Goal: Transaction & Acquisition: Purchase product/service

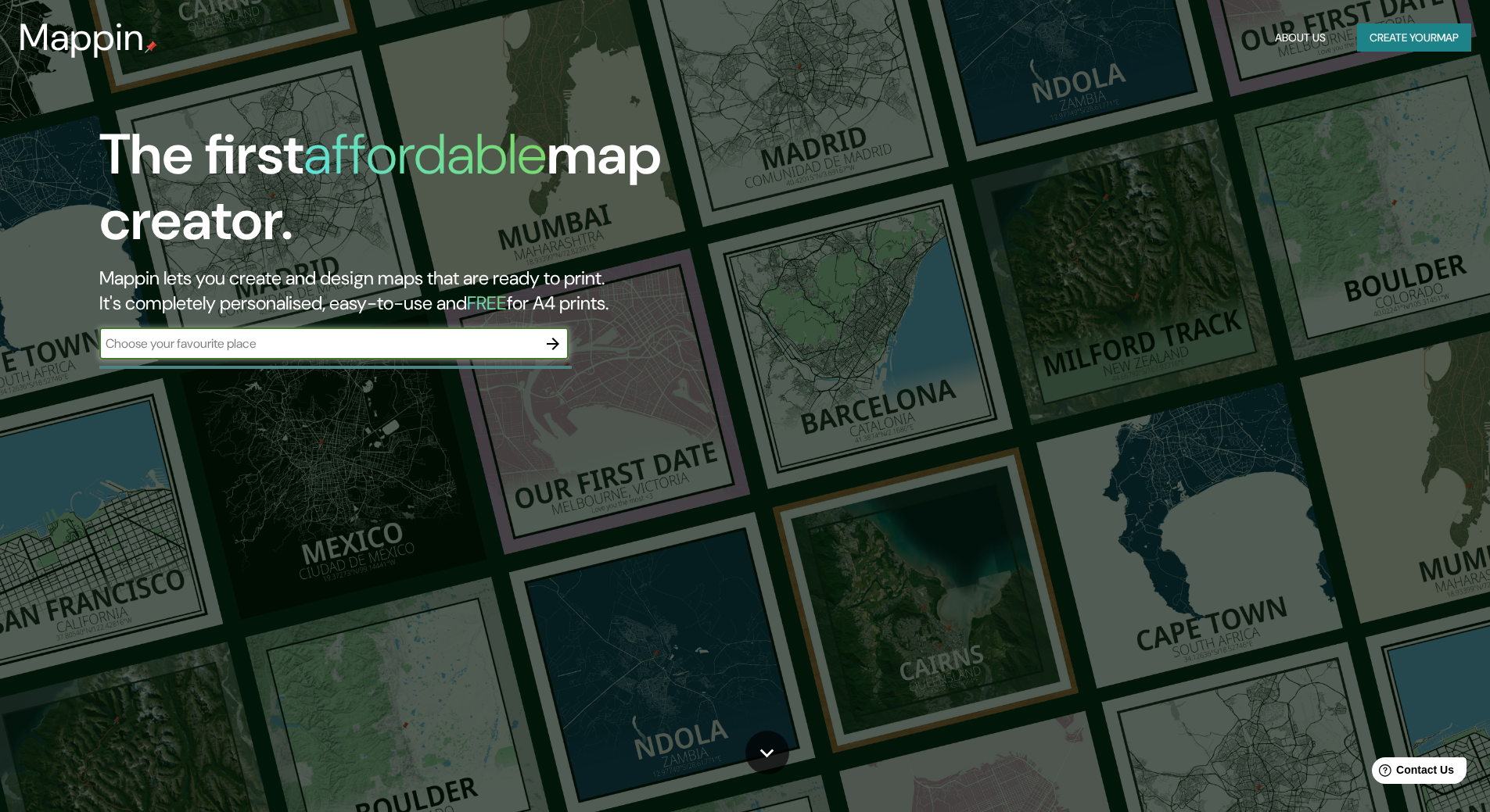
click at [457, 340] on input "text" at bounding box center [317, 343] width 438 height 18
click at [419, 334] on input "text" at bounding box center [317, 343] width 438 height 18
type input "m"
type input "19.34492927137851, -99.0194975832276"
click at [547, 347] on icon "button" at bounding box center [553, 343] width 19 height 19
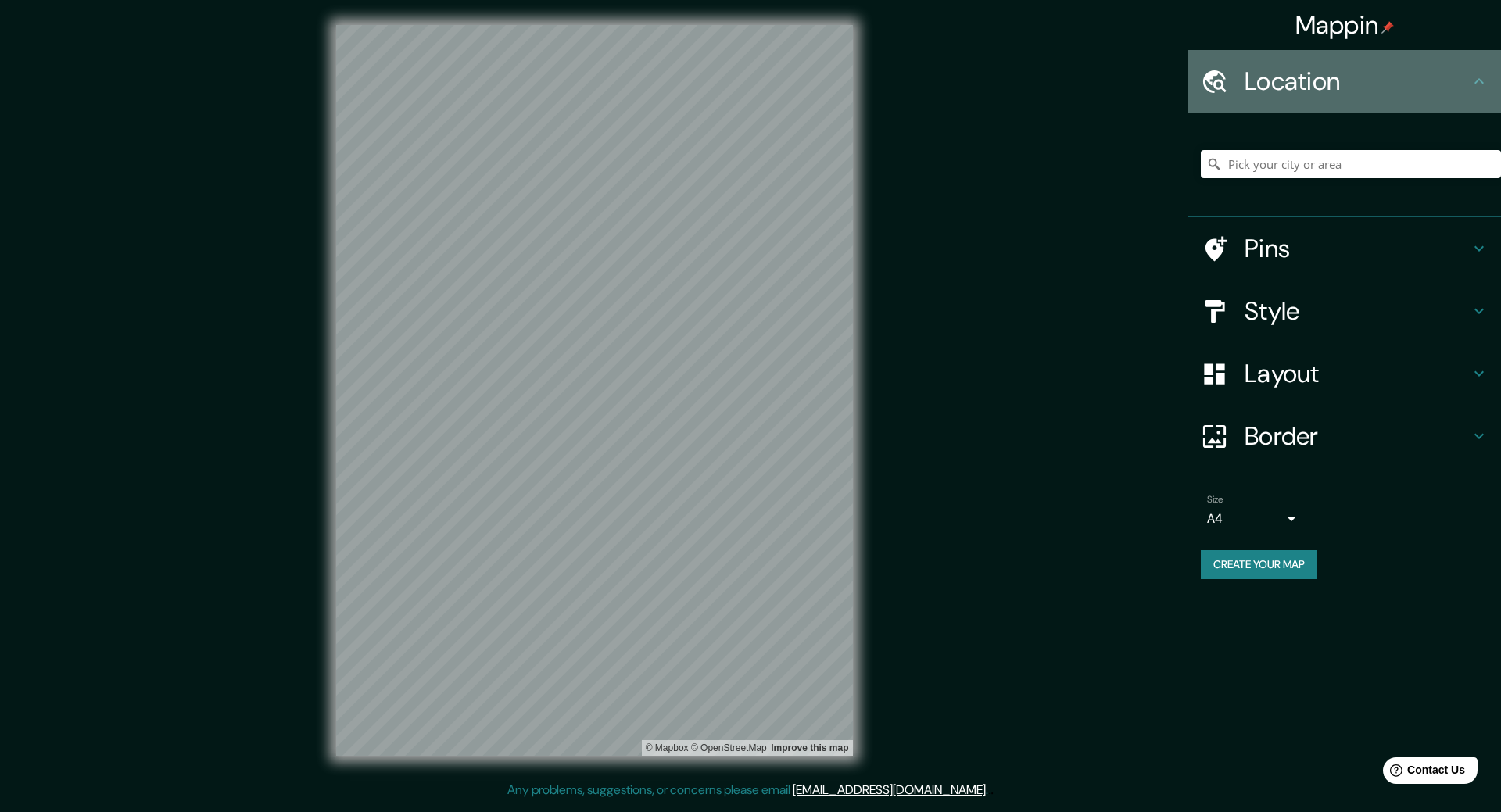
click at [1383, 105] on div "Location" at bounding box center [1344, 81] width 313 height 62
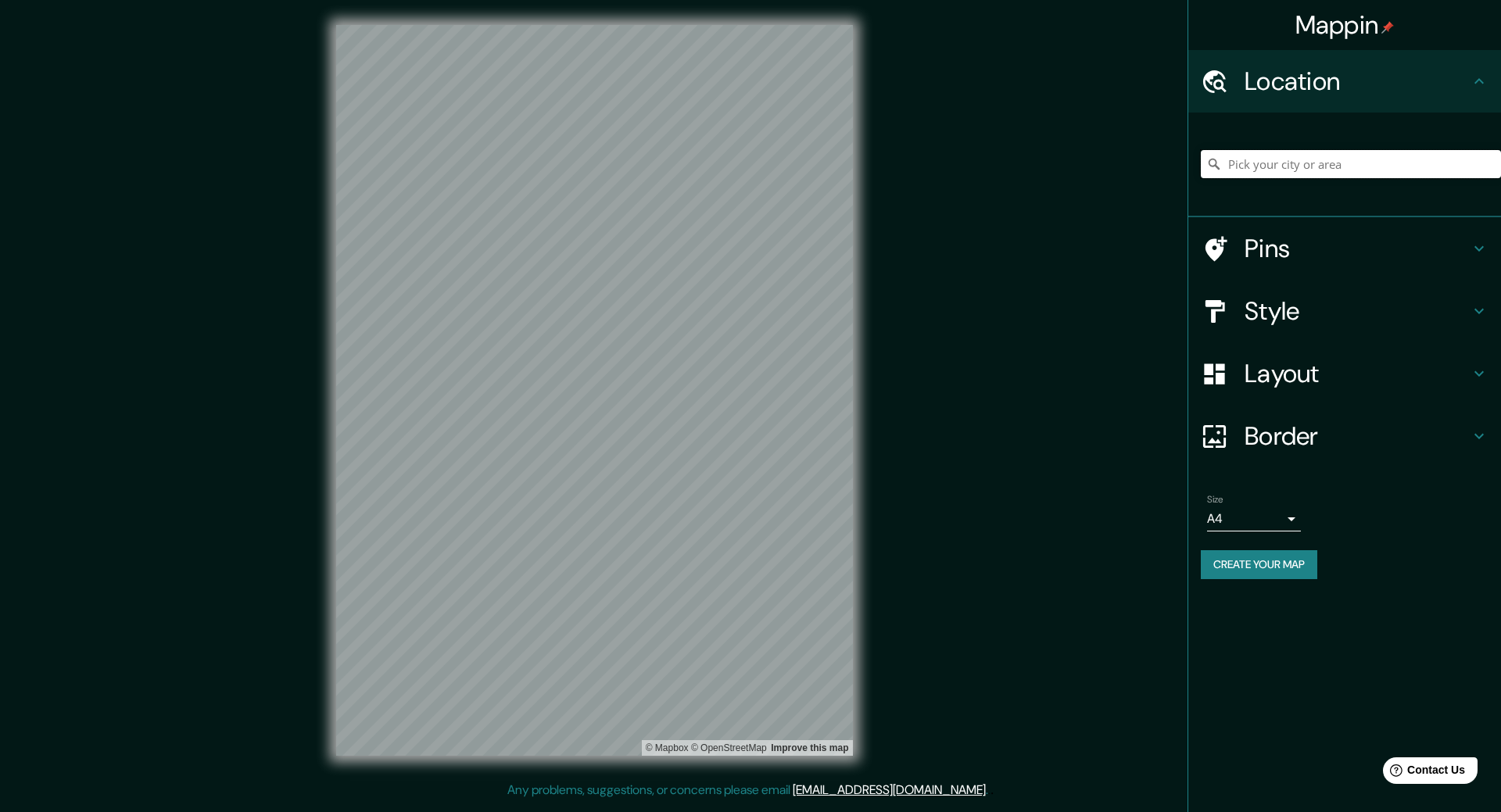
click at [1303, 158] on input "Pick your city or area" at bounding box center [1350, 164] width 300 height 29
paste input "19.34492927137851, -99.0194975832276"
click at [1303, 158] on input "19.34492927137851, -99.0194975832276" at bounding box center [1350, 164] width 300 height 29
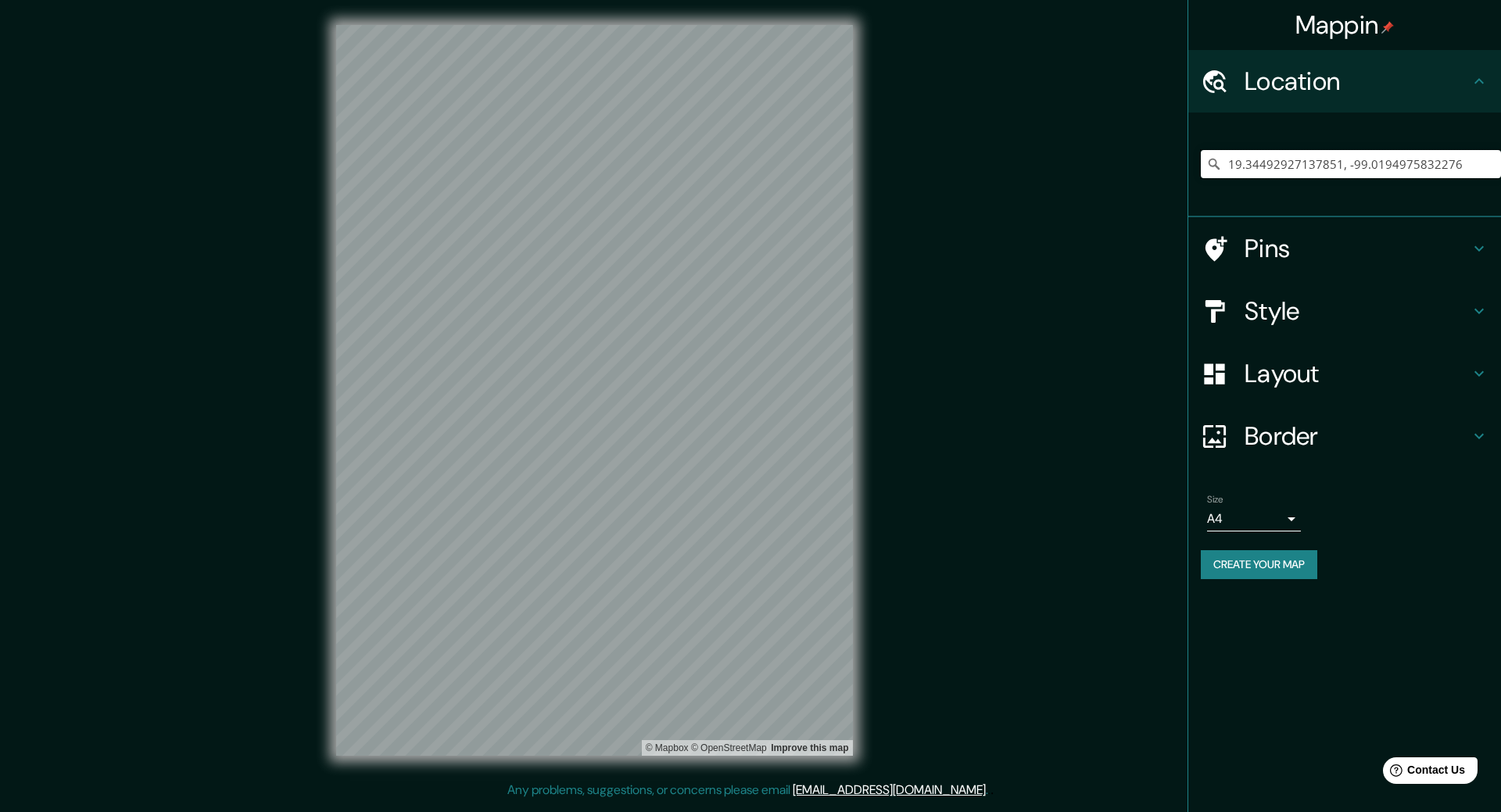
paste input "5°N 99.02°O"
click at [1345, 152] on input "19.35°N 99.02°O" at bounding box center [1350, 164] width 300 height 29
click at [1344, 153] on input "19.35°N 99.02°O" at bounding box center [1350, 164] width 300 height 29
click at [1290, 168] on input "parque hibrido la quebradora" at bounding box center [1350, 164] width 300 height 29
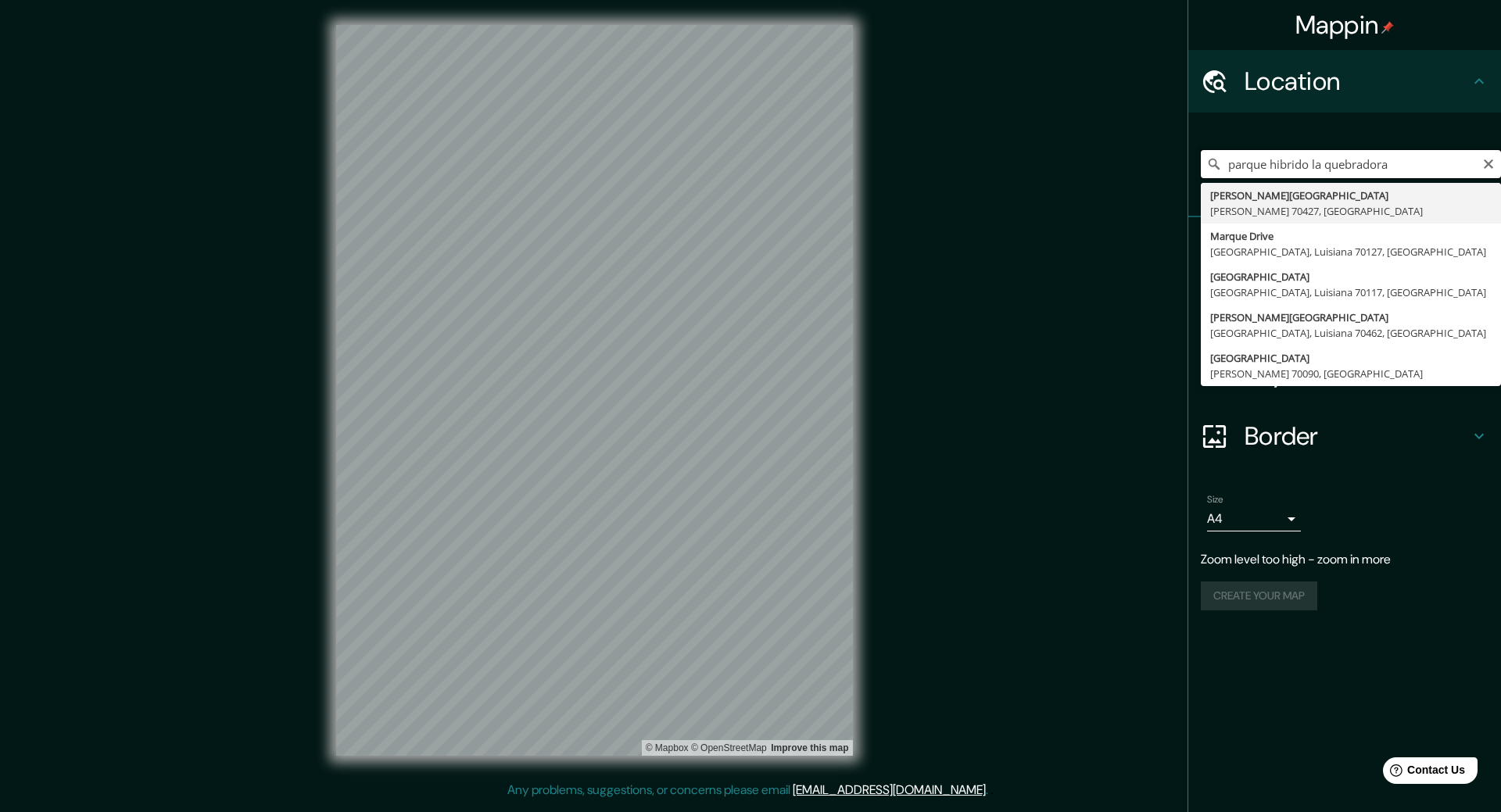
click at [1290, 168] on input "parque hibrido la quebradora" at bounding box center [1350, 164] width 300 height 29
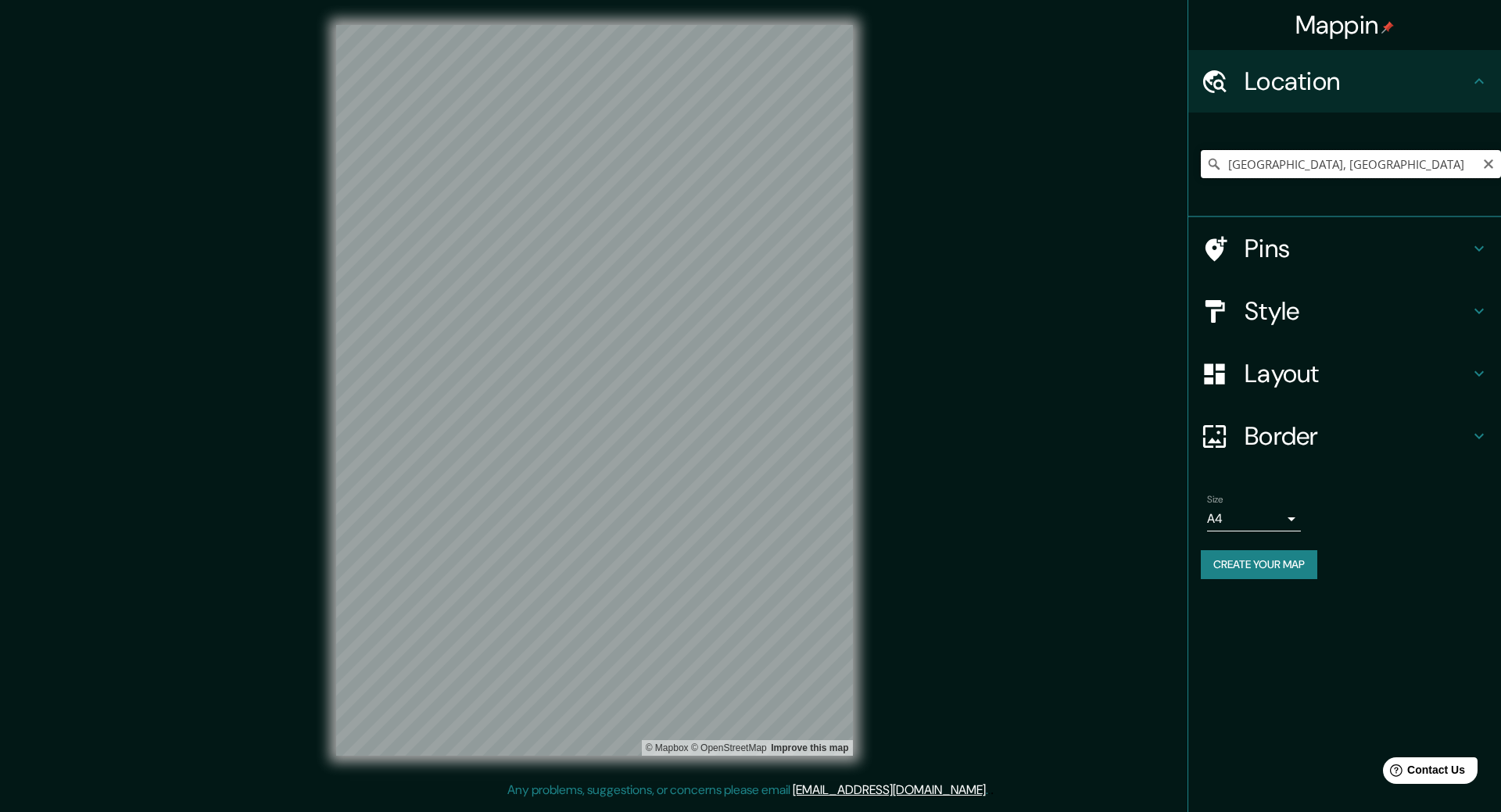
click at [1296, 166] on input "[GEOGRAPHIC_DATA], [GEOGRAPHIC_DATA]" at bounding box center [1350, 164] width 300 height 29
paste input "Parque Hídrico La Quebradora"
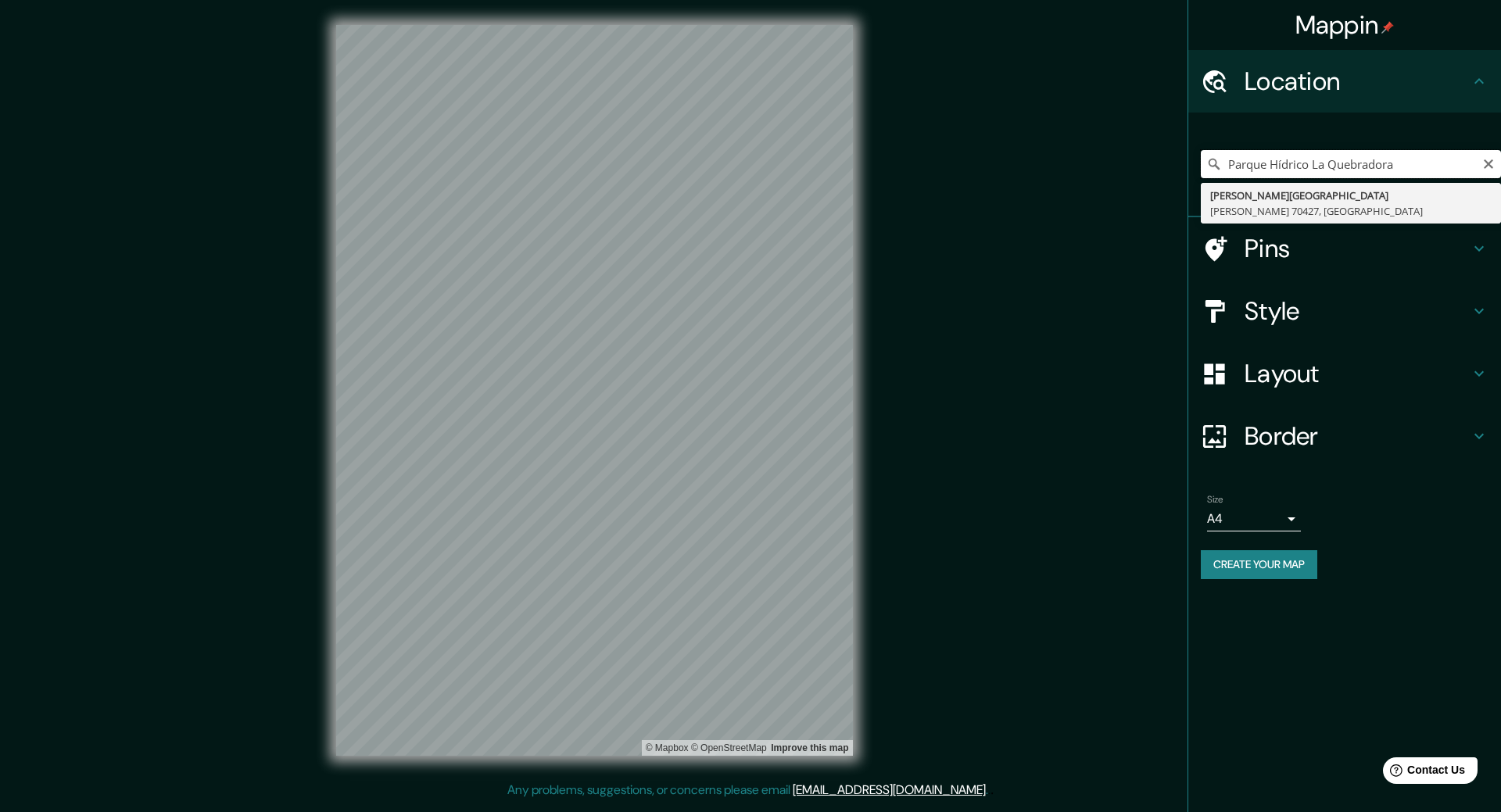
click at [1427, 167] on input "Parque Hídrico La Quebradora" at bounding box center [1350, 164] width 300 height 29
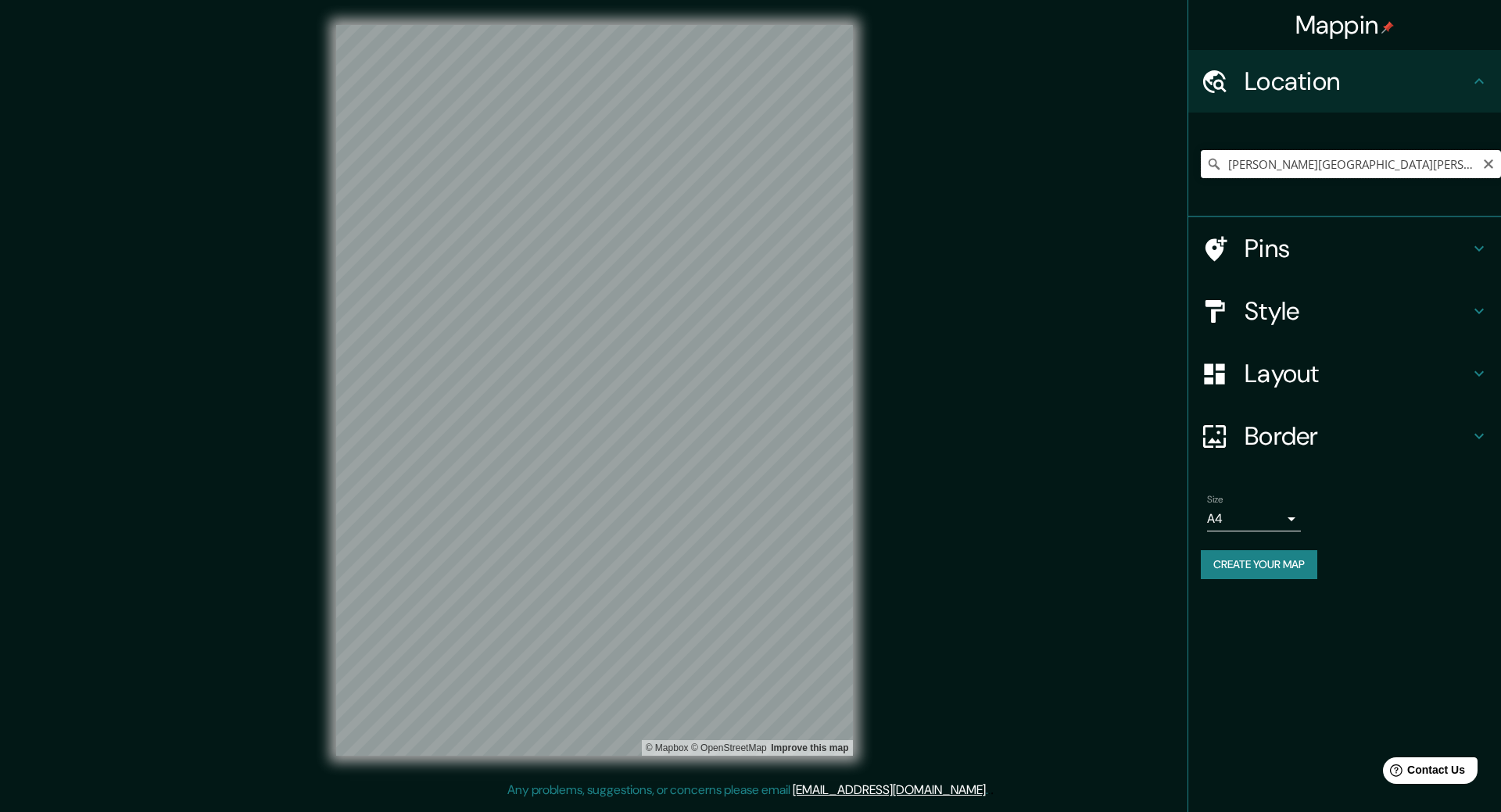
click at [1269, 173] on input "[PERSON_NAME][GEOGRAPHIC_DATA][PERSON_NAME], [GEOGRAPHIC_DATA]" at bounding box center [1350, 164] width 300 height 29
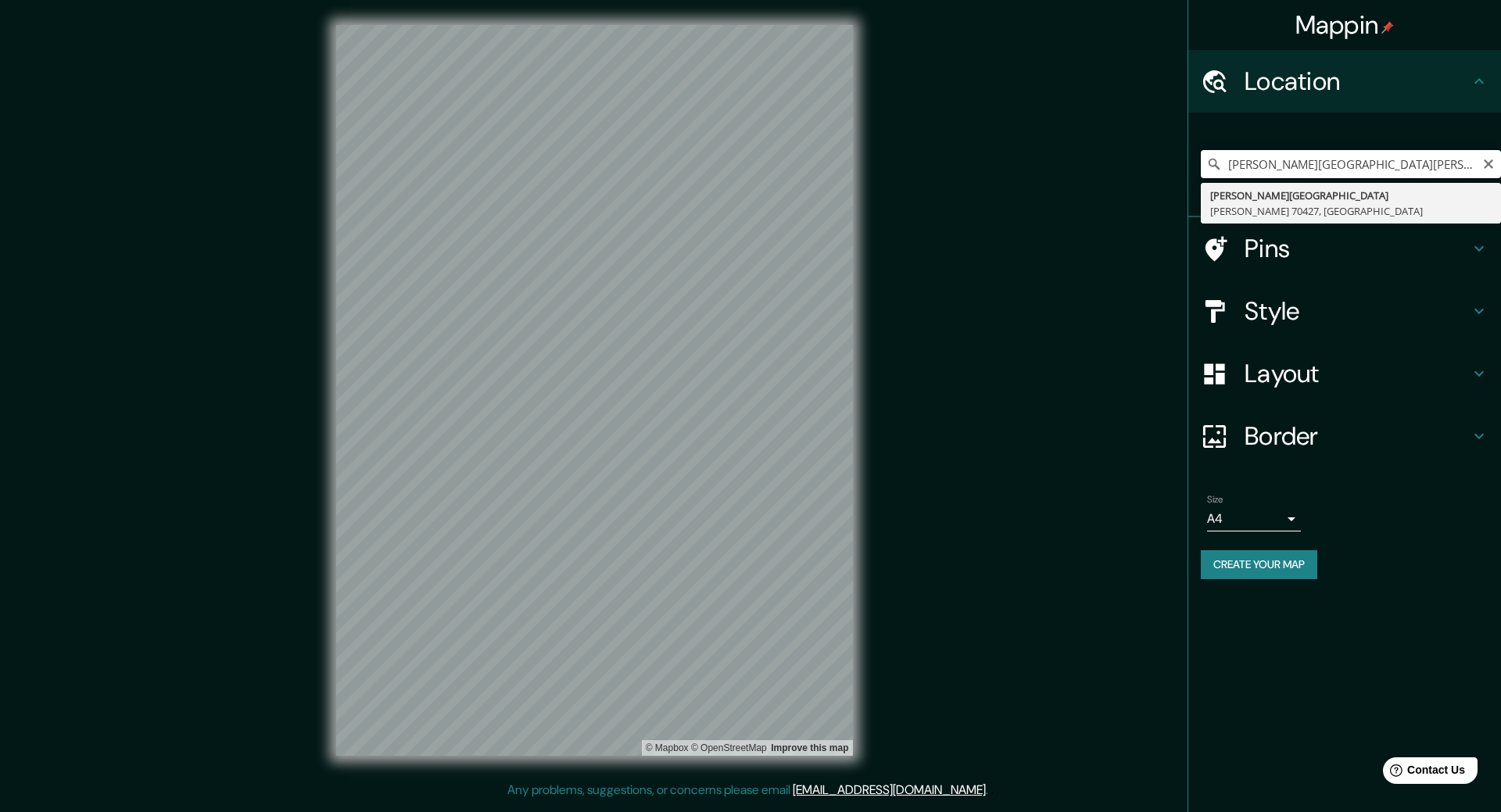
click at [1269, 173] on input "[PERSON_NAME][GEOGRAPHIC_DATA][PERSON_NAME], [GEOGRAPHIC_DATA]" at bounding box center [1350, 164] width 300 height 29
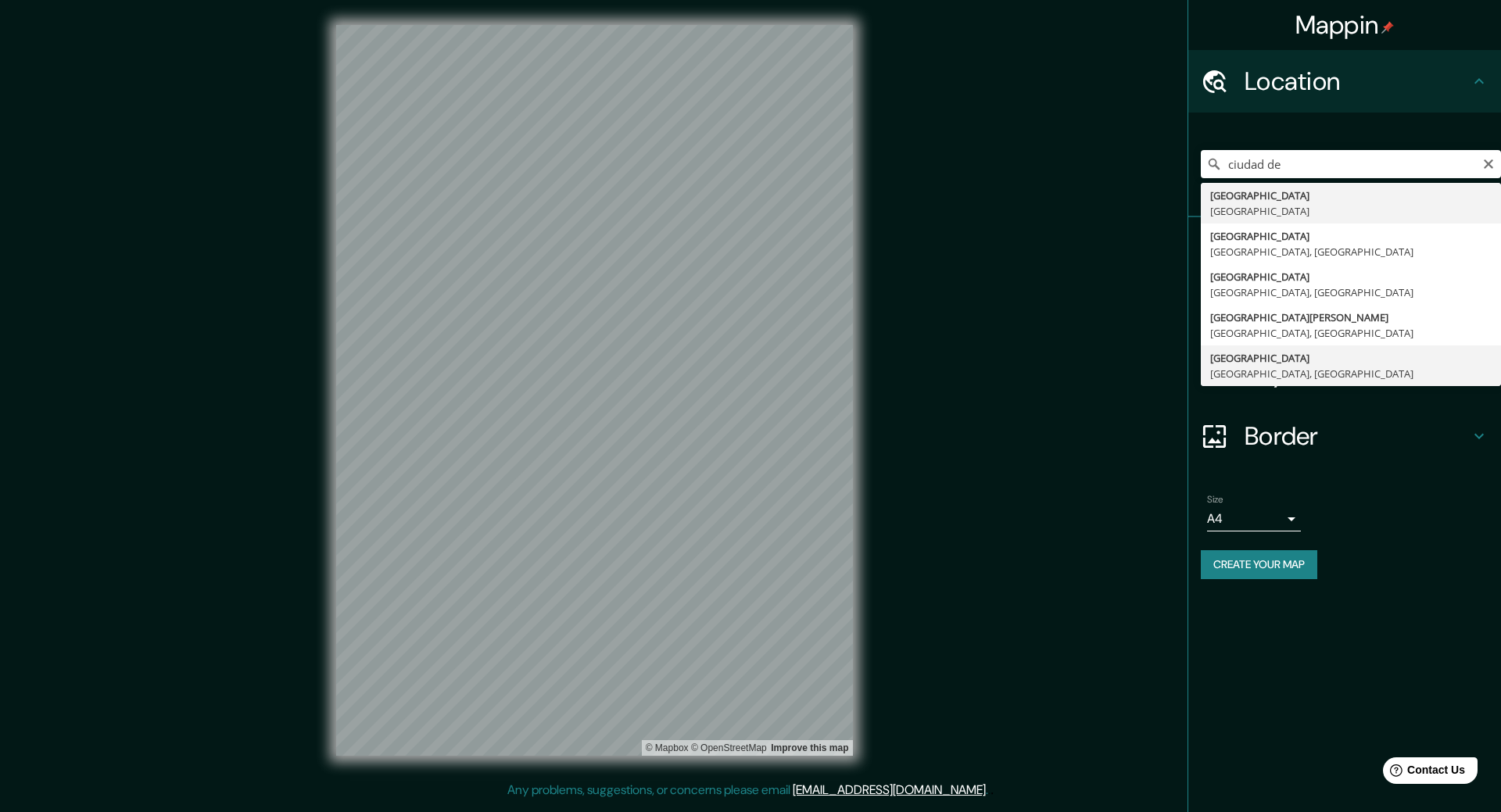
type input "[GEOGRAPHIC_DATA], [GEOGRAPHIC_DATA]"
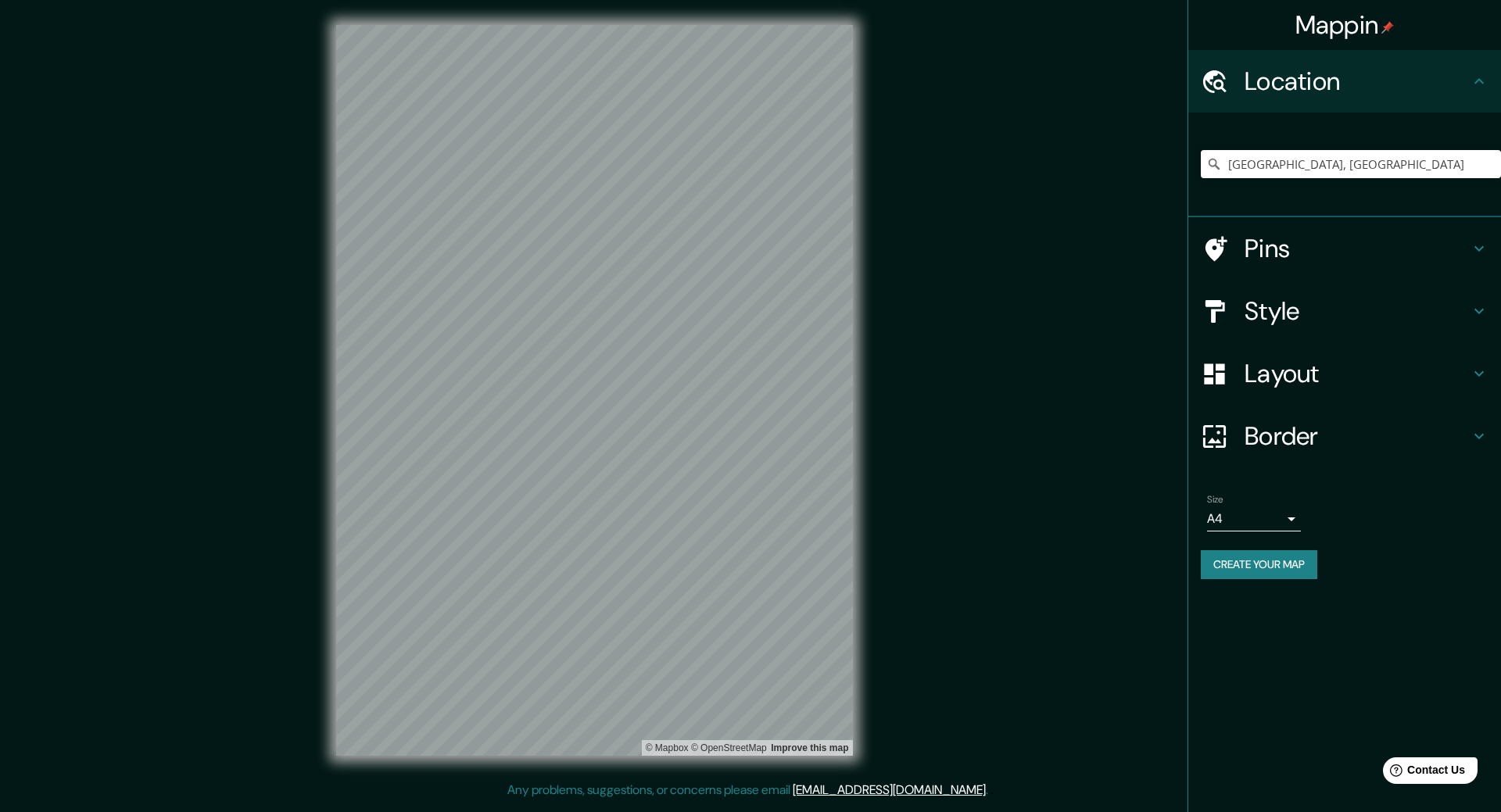
click at [1292, 255] on h4 "Pins" at bounding box center [1357, 248] width 226 height 31
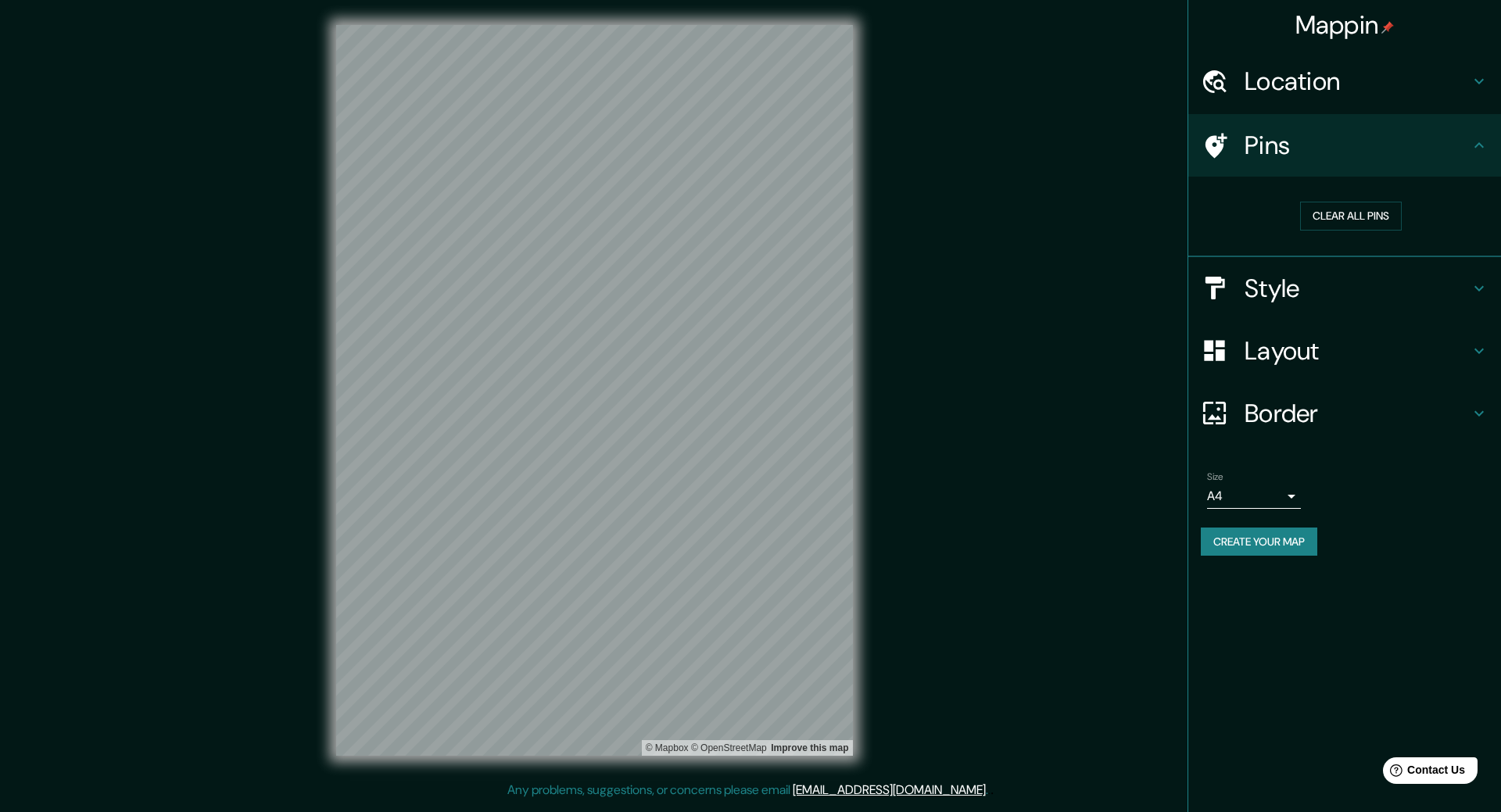
click at [1265, 289] on h4 "Style" at bounding box center [1357, 288] width 226 height 31
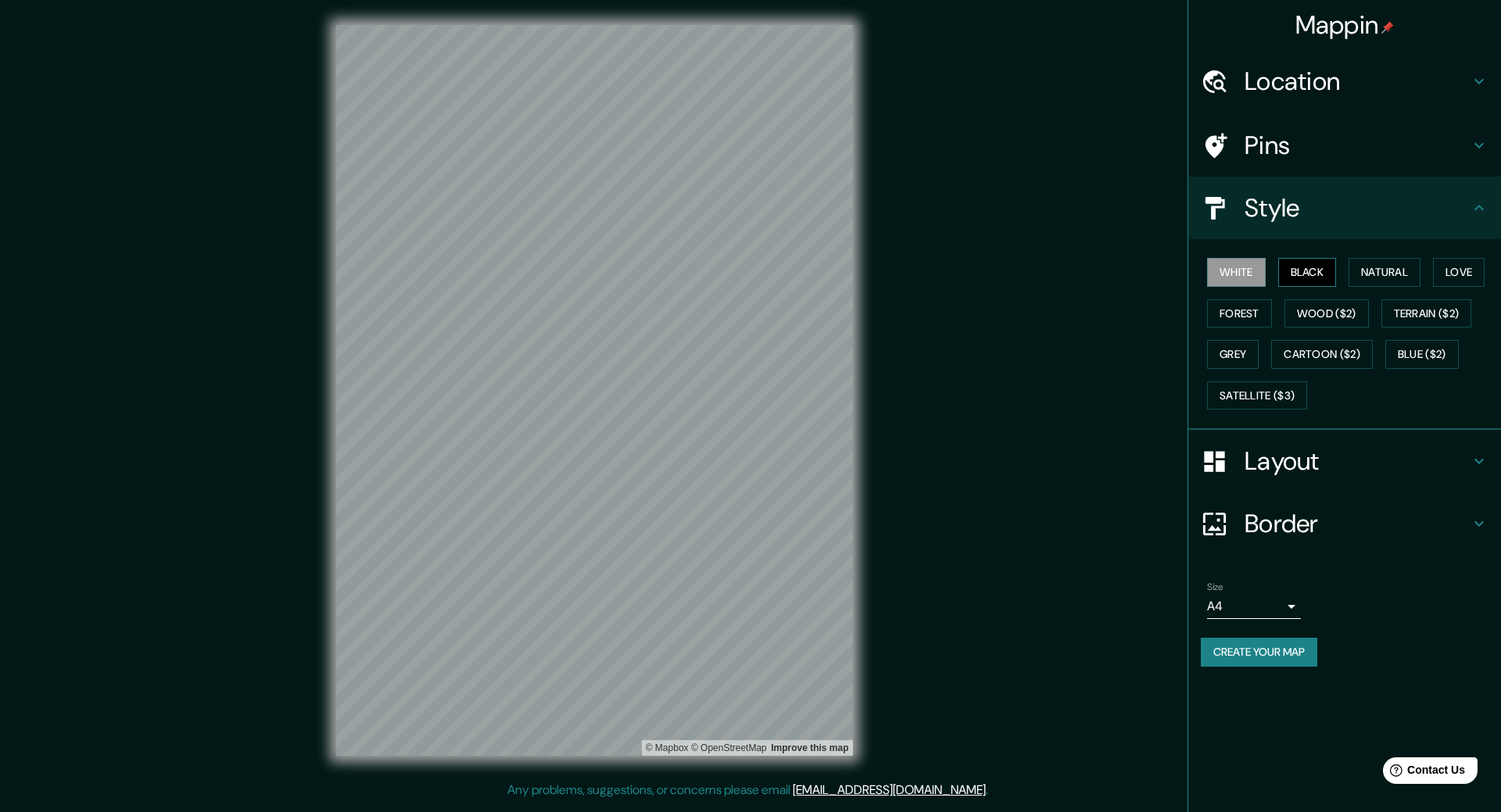
click at [1325, 277] on button "Black" at bounding box center [1308, 272] width 59 height 29
click at [1242, 273] on button "White" at bounding box center [1236, 272] width 59 height 29
click at [1384, 275] on button "Natural" at bounding box center [1384, 272] width 72 height 29
click at [1450, 274] on button "Love" at bounding box center [1459, 272] width 52 height 29
click at [1259, 316] on button "Forest" at bounding box center [1239, 314] width 65 height 29
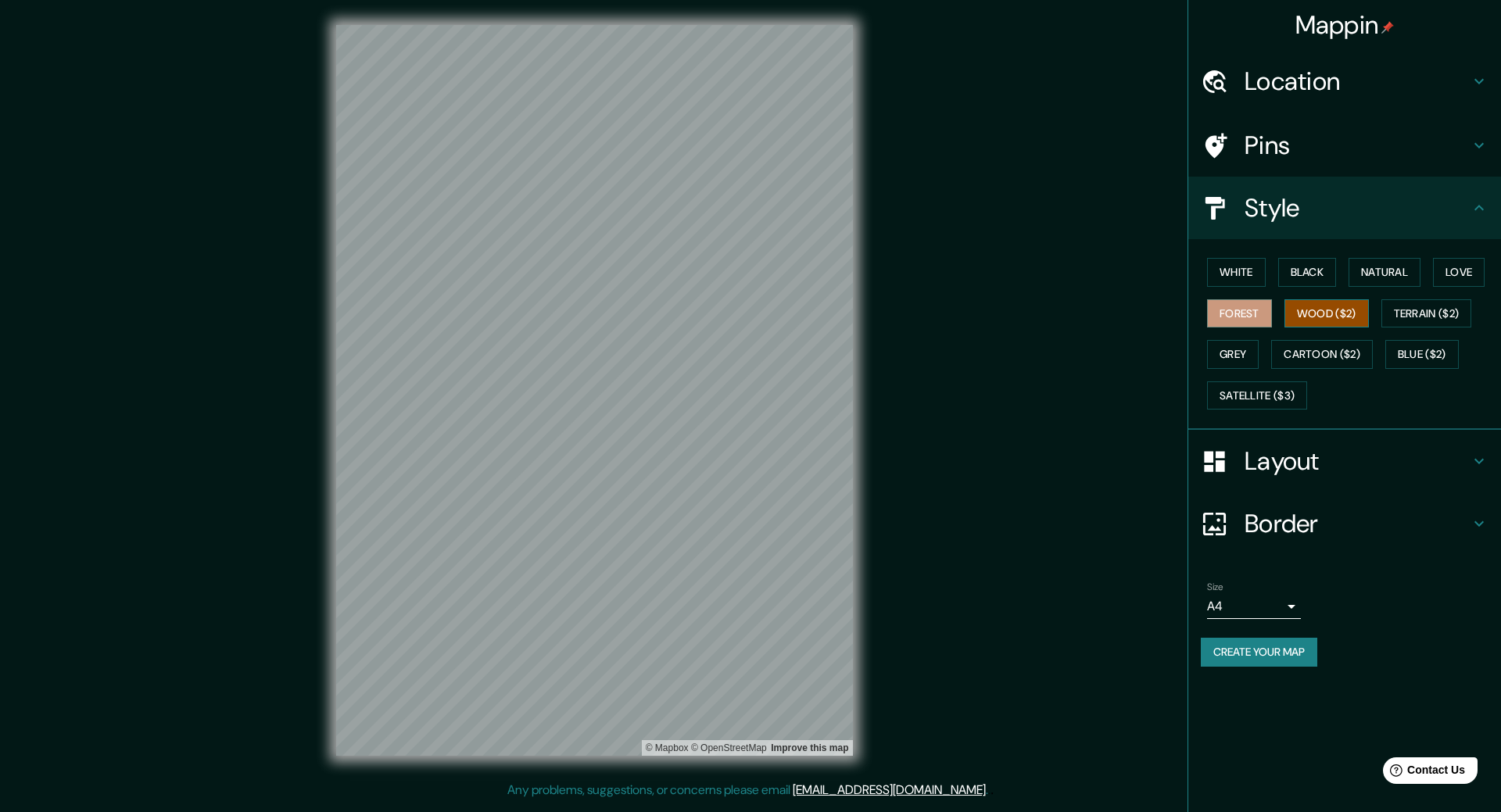
click at [1338, 318] on button "Wood ($2)" at bounding box center [1326, 314] width 85 height 29
click at [1243, 353] on button "Grey" at bounding box center [1233, 355] width 52 height 29
click at [1305, 348] on button "Cartoon ($2)" at bounding box center [1322, 355] width 102 height 29
click at [1423, 343] on button "Blue ($2)" at bounding box center [1423, 355] width 73 height 29
click at [1423, 320] on button "Terrain ($2)" at bounding box center [1427, 314] width 91 height 29
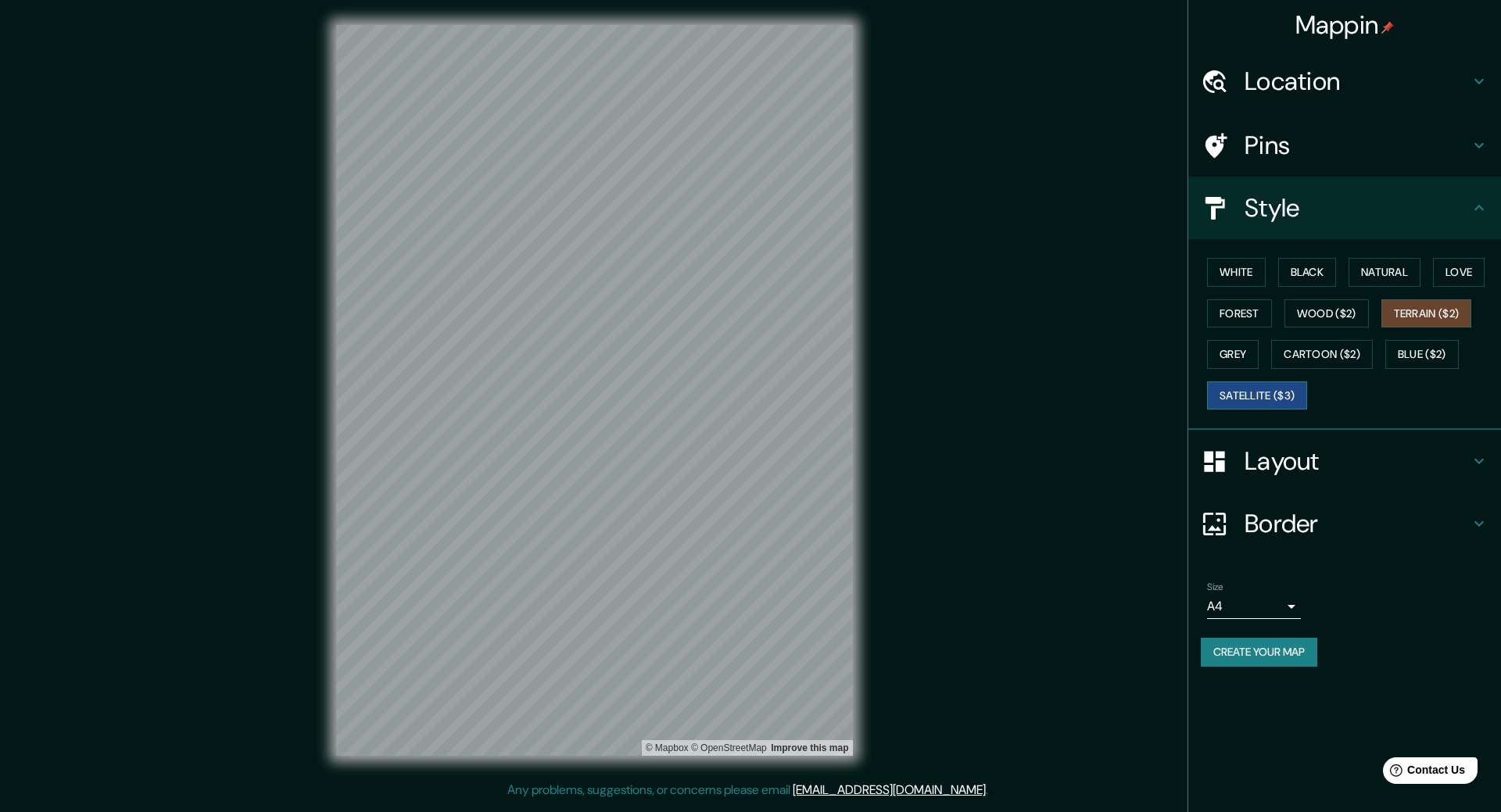
click at [1287, 395] on button "Satellite ($3)" at bounding box center [1257, 396] width 100 height 29
click at [1234, 277] on button "White" at bounding box center [1236, 272] width 59 height 29
click at [1389, 283] on button "Natural" at bounding box center [1384, 272] width 72 height 29
click at [1344, 275] on div "White Black Natural Love Forest Wood ($2) Terrain ($2) Grey Cartoon ($2) Blue (…" at bounding box center [1350, 333] width 300 height 164
click at [1334, 273] on button "Black" at bounding box center [1308, 272] width 59 height 29
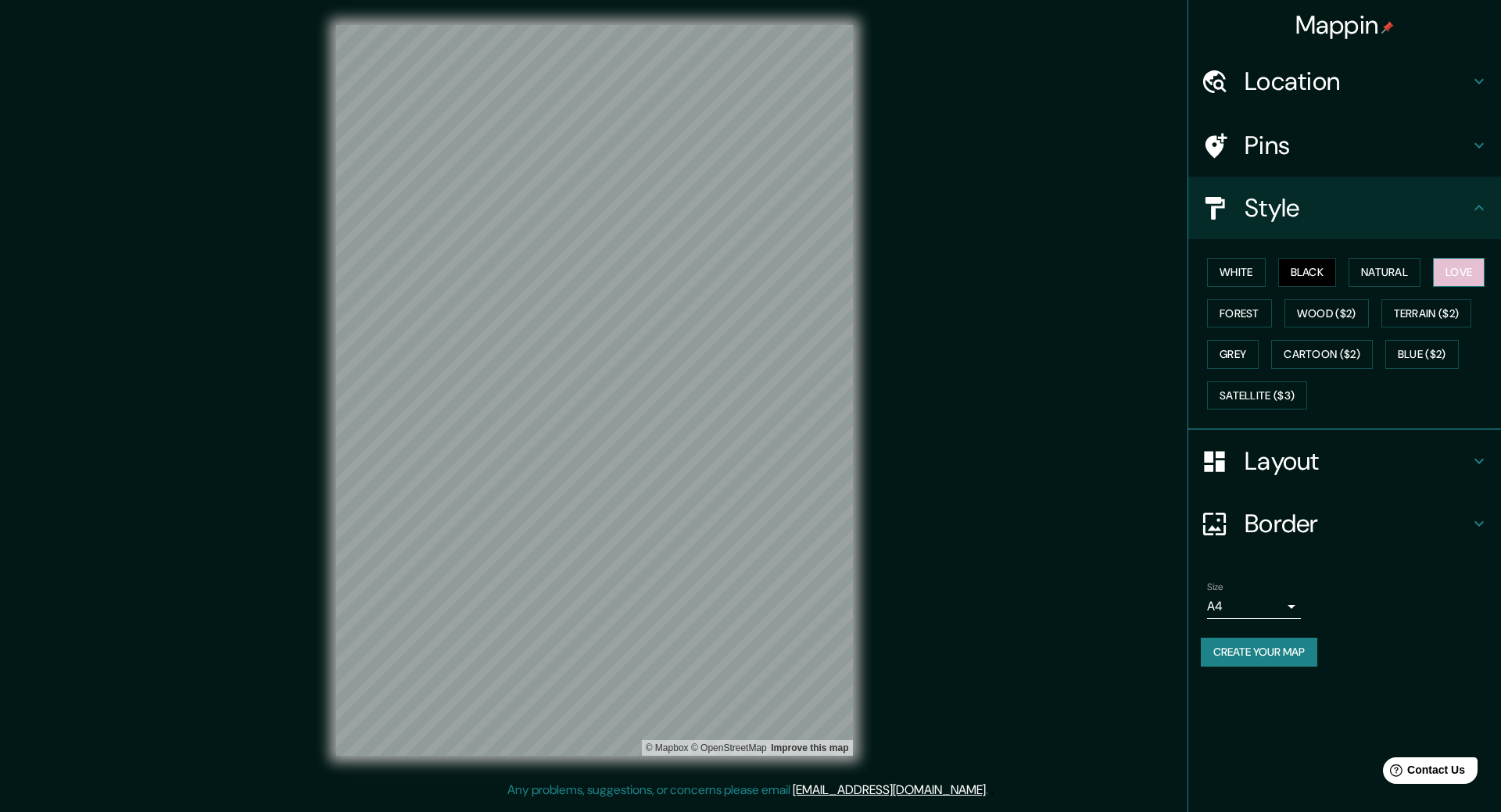
click at [1442, 271] on button "Love" at bounding box center [1459, 272] width 52 height 29
click at [1245, 316] on button "Forest" at bounding box center [1239, 314] width 65 height 29
click at [1226, 605] on body "Mappin Location [GEOGRAPHIC_DATA], [GEOGRAPHIC_DATA] Pins Style [PERSON_NAME] B…" at bounding box center [750, 406] width 1501 height 812
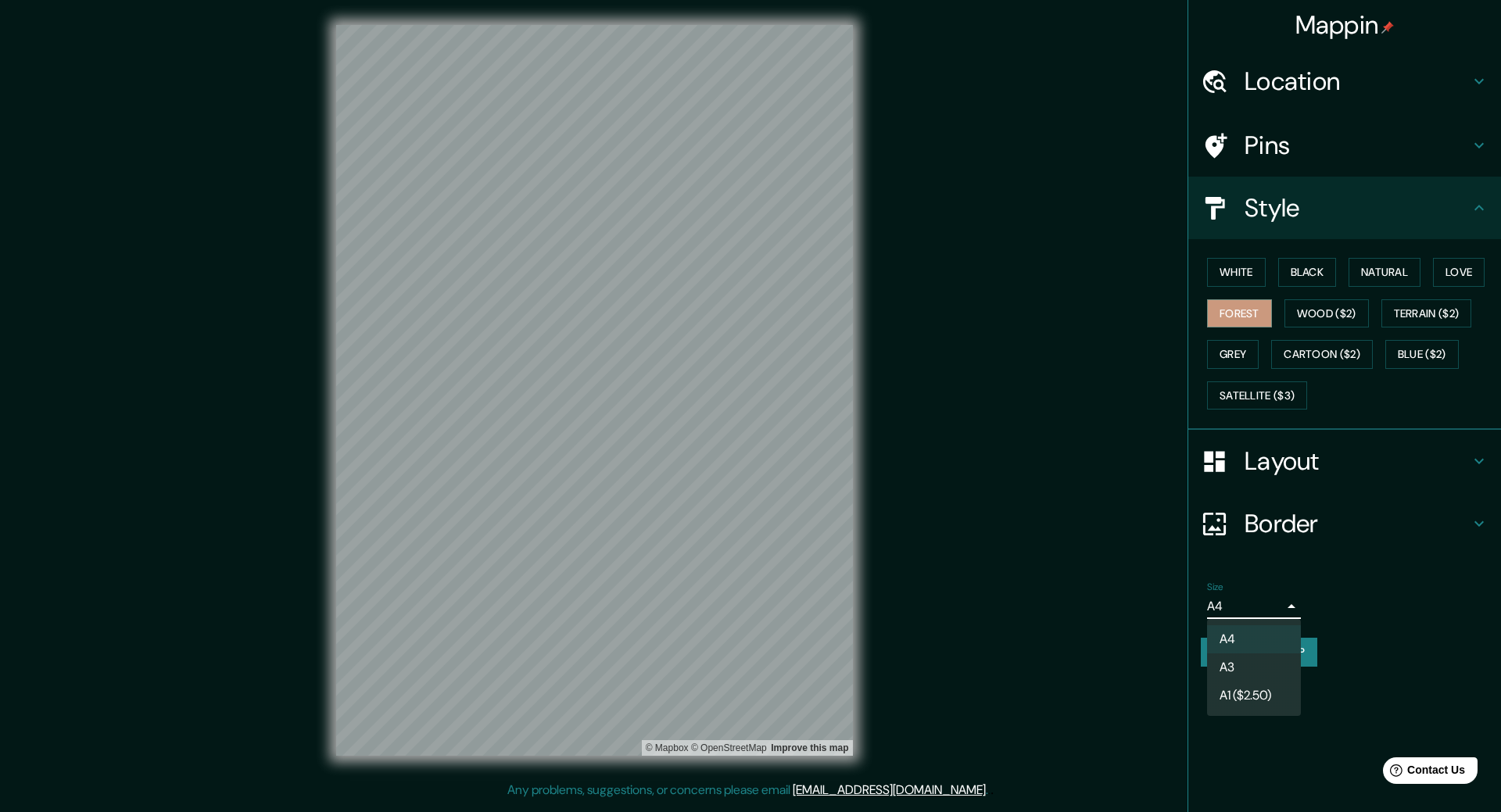
click at [1250, 668] on li "A3" at bounding box center [1253, 668] width 94 height 29
type input "a4"
click at [1297, 472] on h4 "Layout" at bounding box center [1357, 461] width 226 height 31
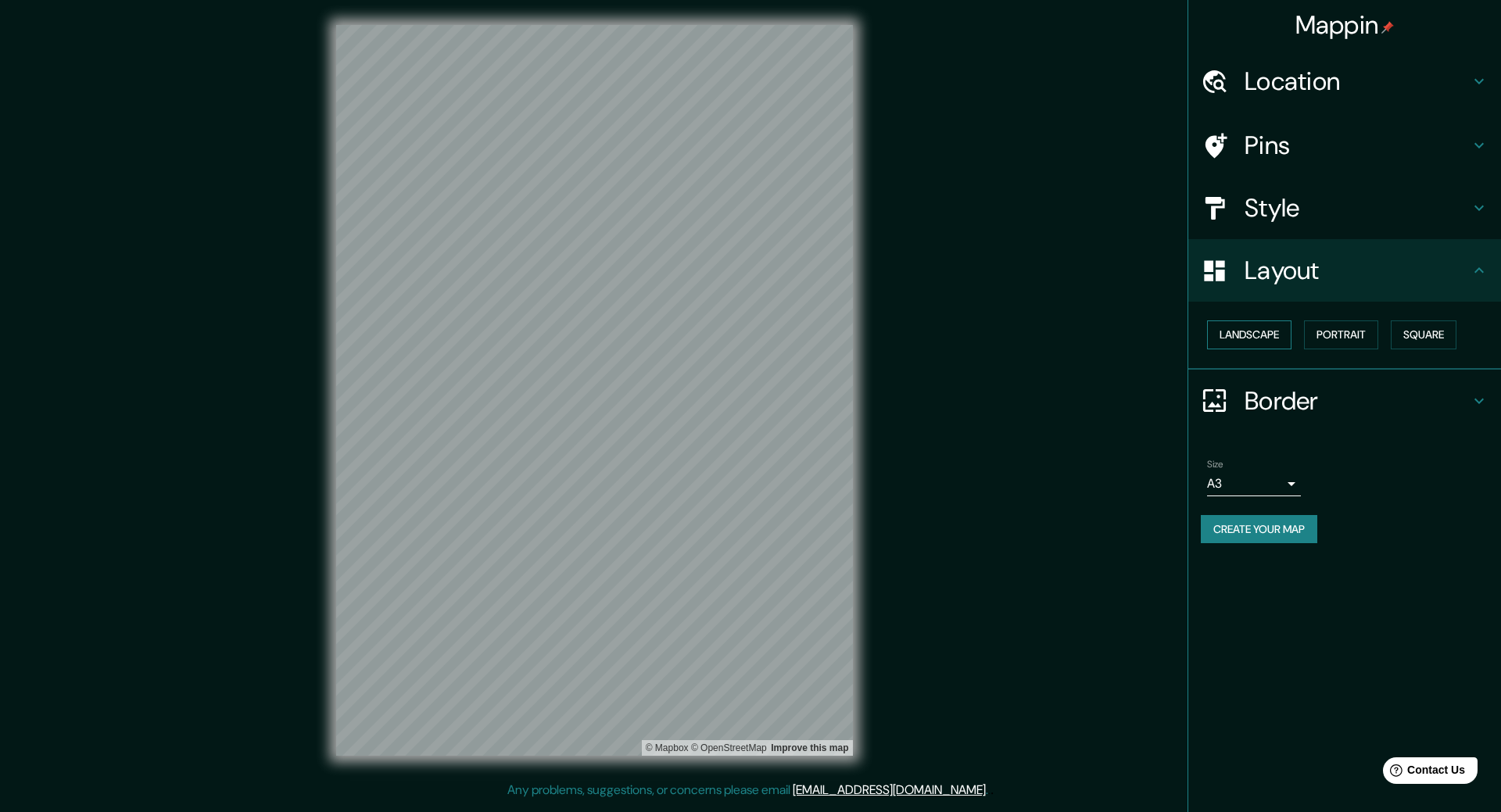
click at [1264, 329] on button "Landscape" at bounding box center [1249, 335] width 85 height 29
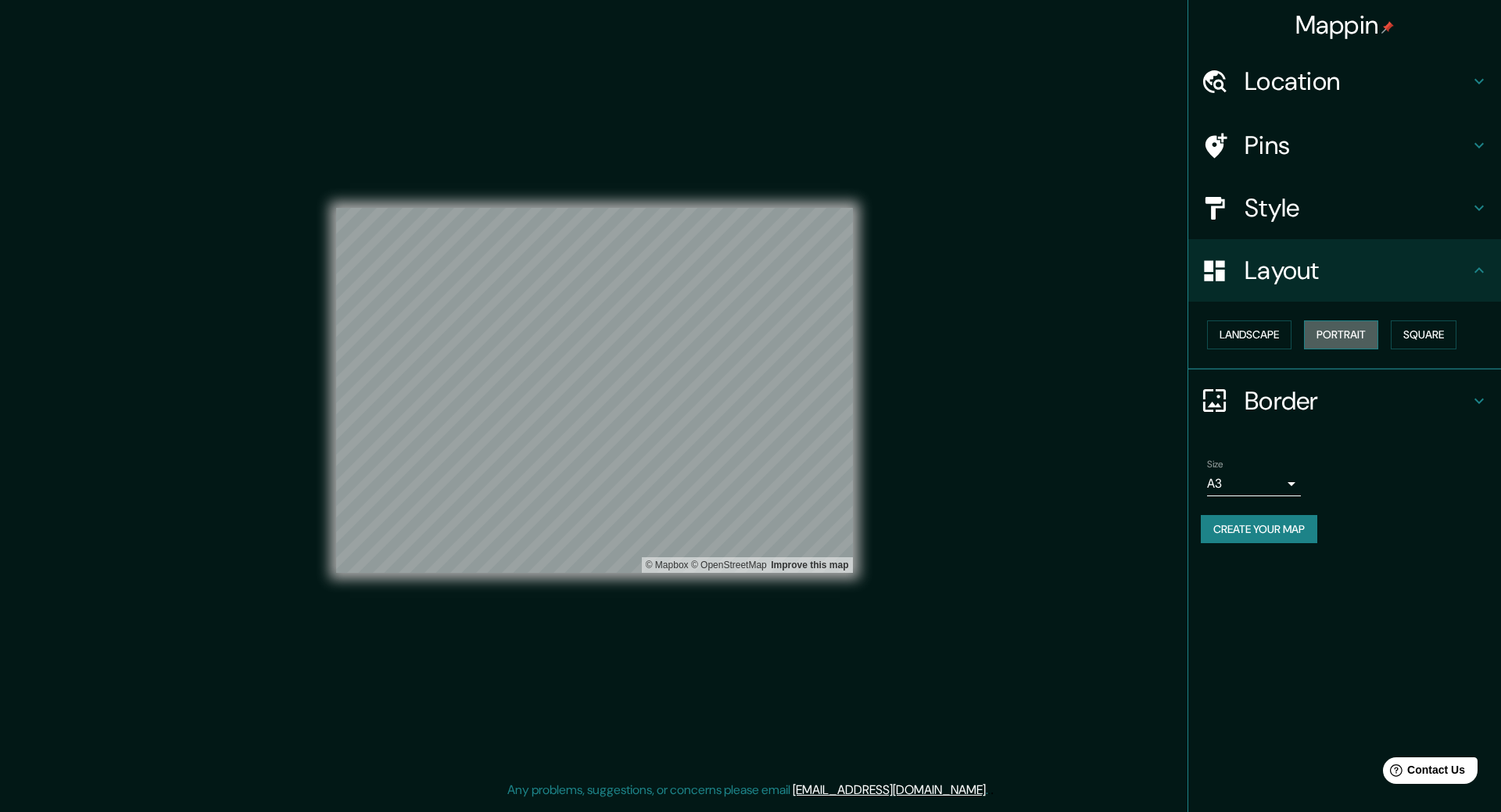
click at [1331, 332] on button "Portrait" at bounding box center [1341, 335] width 74 height 29
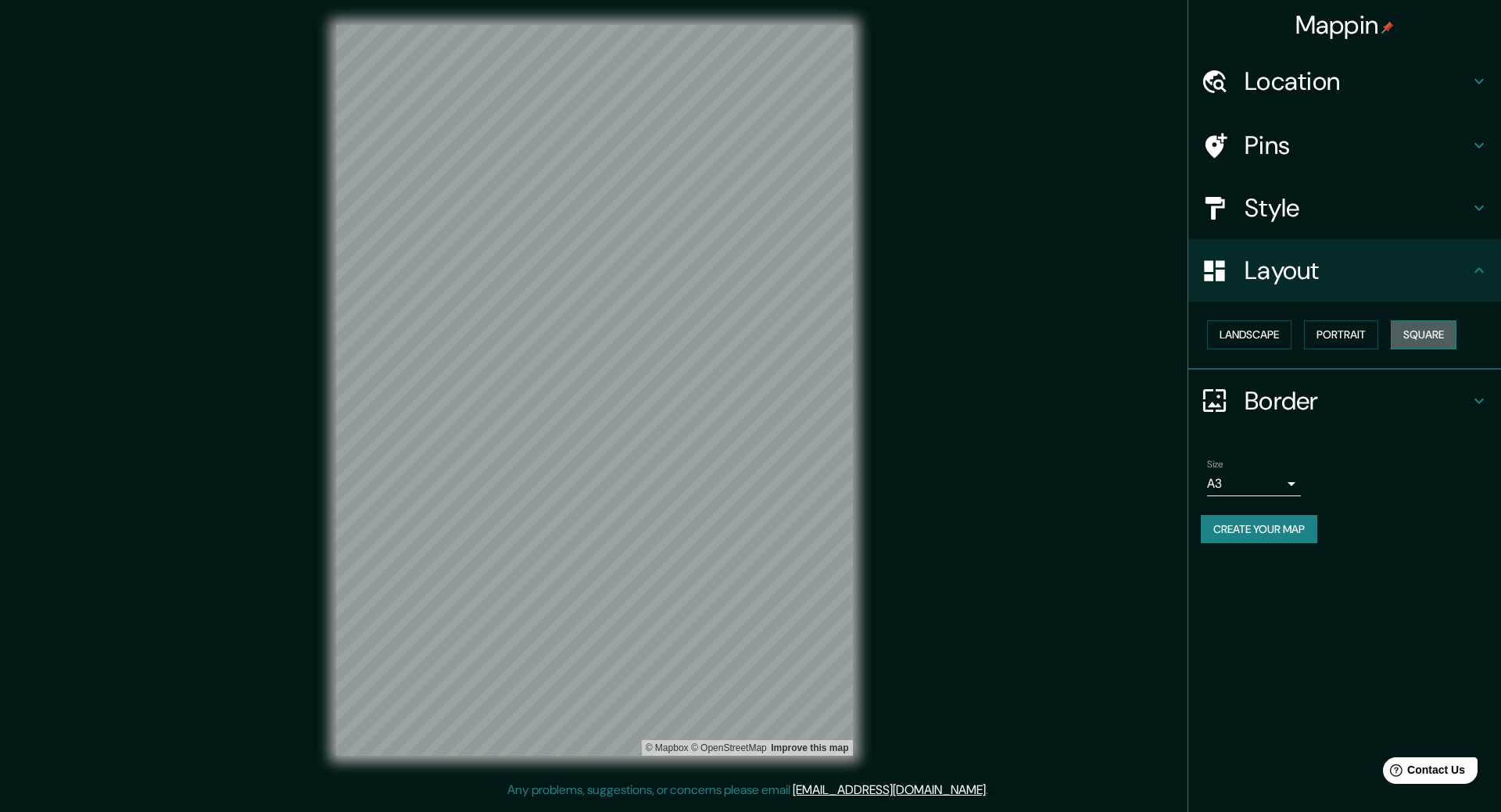
click at [1423, 329] on button "Square" at bounding box center [1424, 335] width 66 height 29
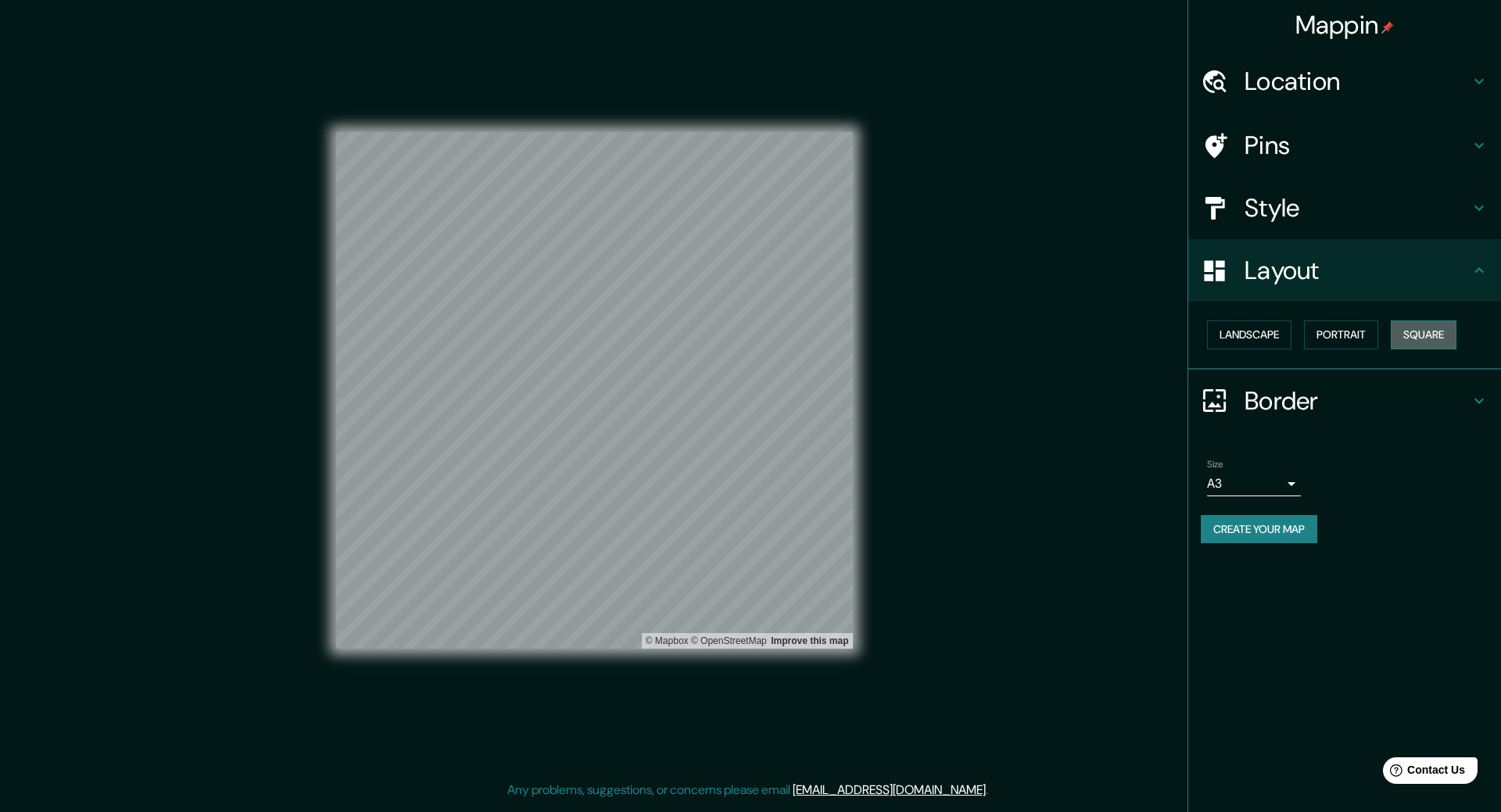
click at [1431, 332] on button "Square" at bounding box center [1424, 335] width 66 height 29
click at [1241, 348] on button "Landscape" at bounding box center [1249, 335] width 85 height 29
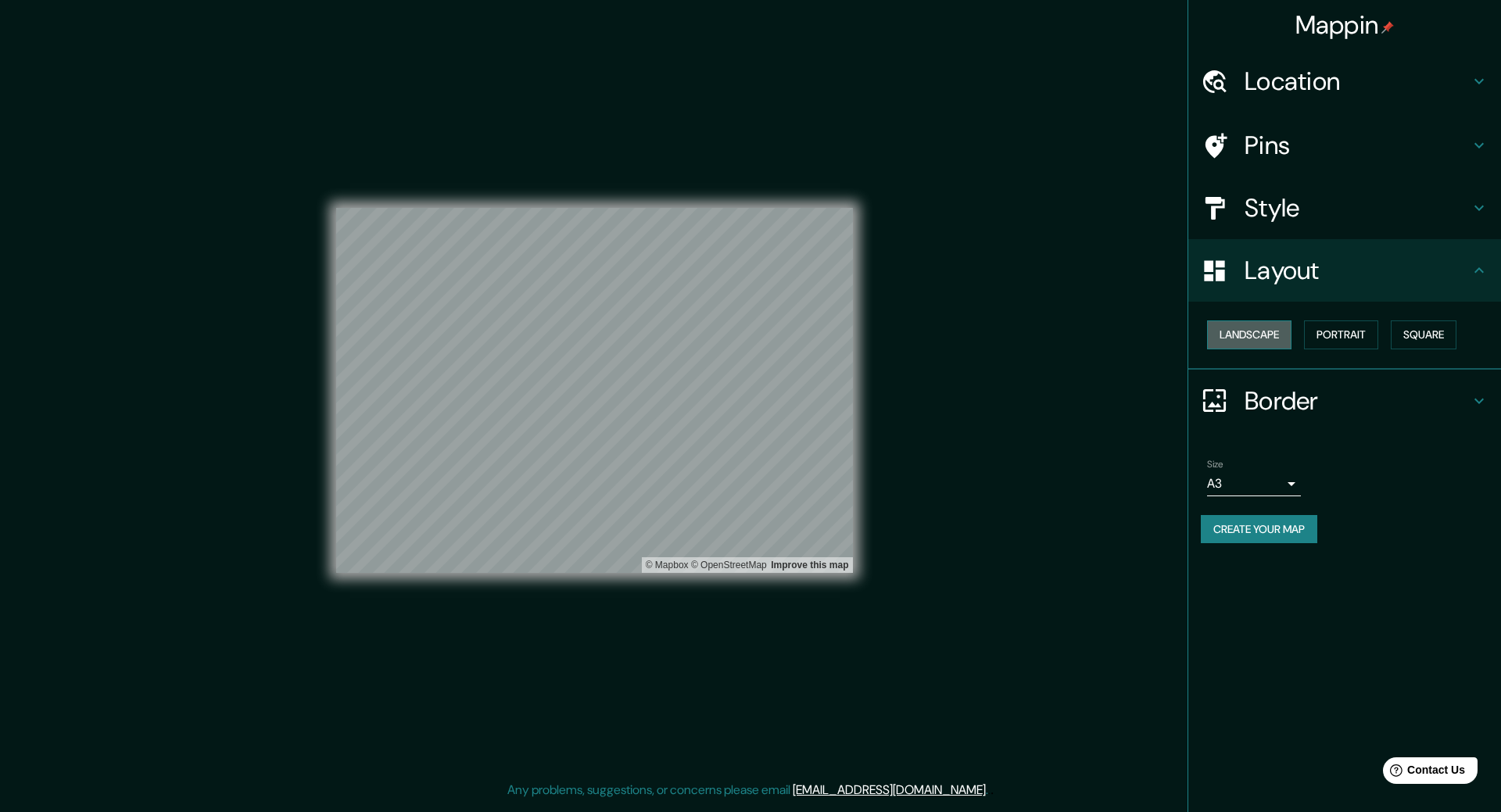
click at [1251, 340] on button "Landscape" at bounding box center [1249, 335] width 85 height 29
click at [1290, 406] on h4 "Border" at bounding box center [1357, 400] width 226 height 31
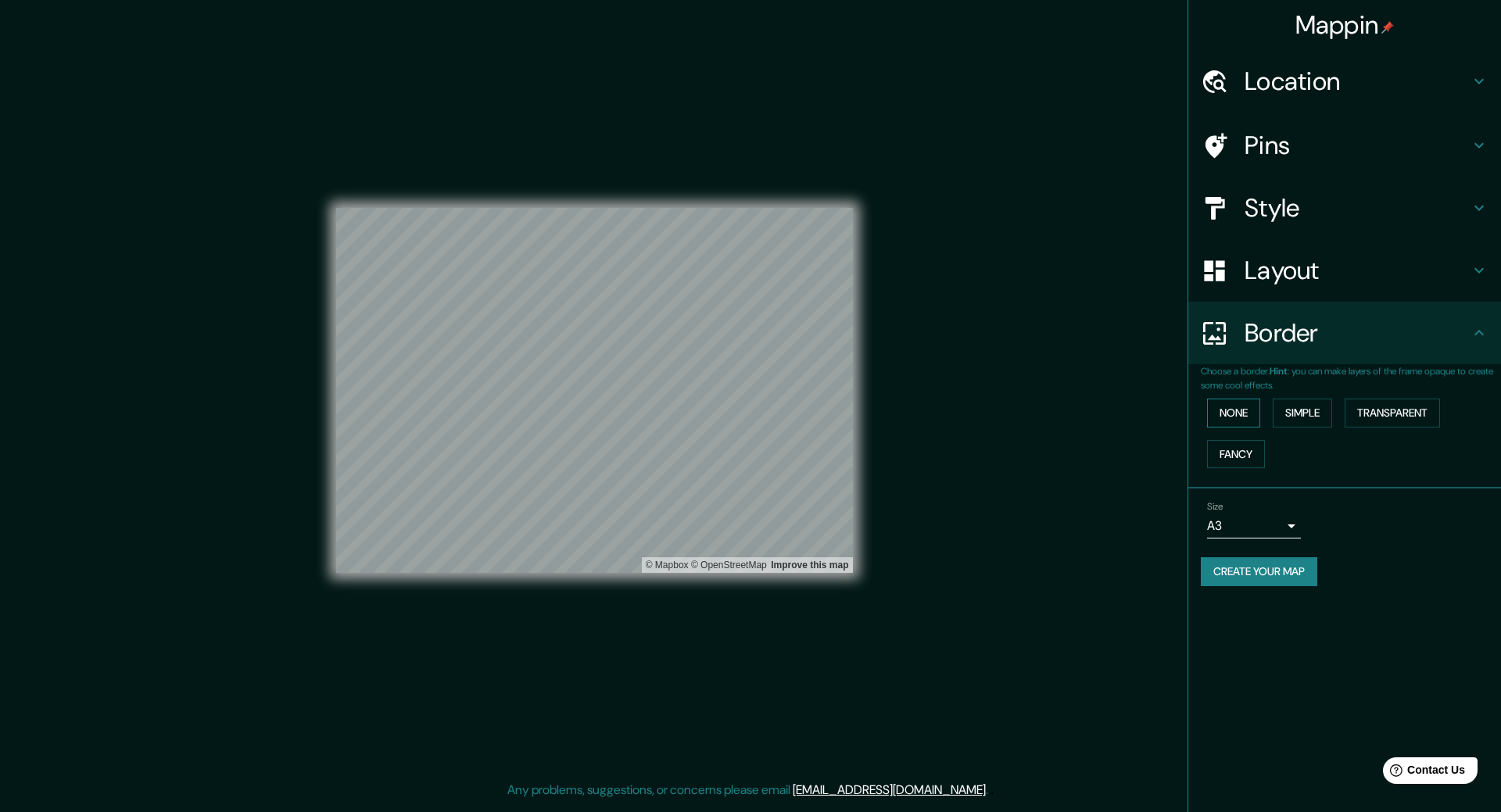
click at [1254, 406] on button "None" at bounding box center [1234, 413] width 53 height 29
click at [1340, 410] on div "None Simple Transparent Fancy" at bounding box center [1350, 433] width 300 height 82
click at [1313, 409] on button "Simple" at bounding box center [1302, 413] width 60 height 29
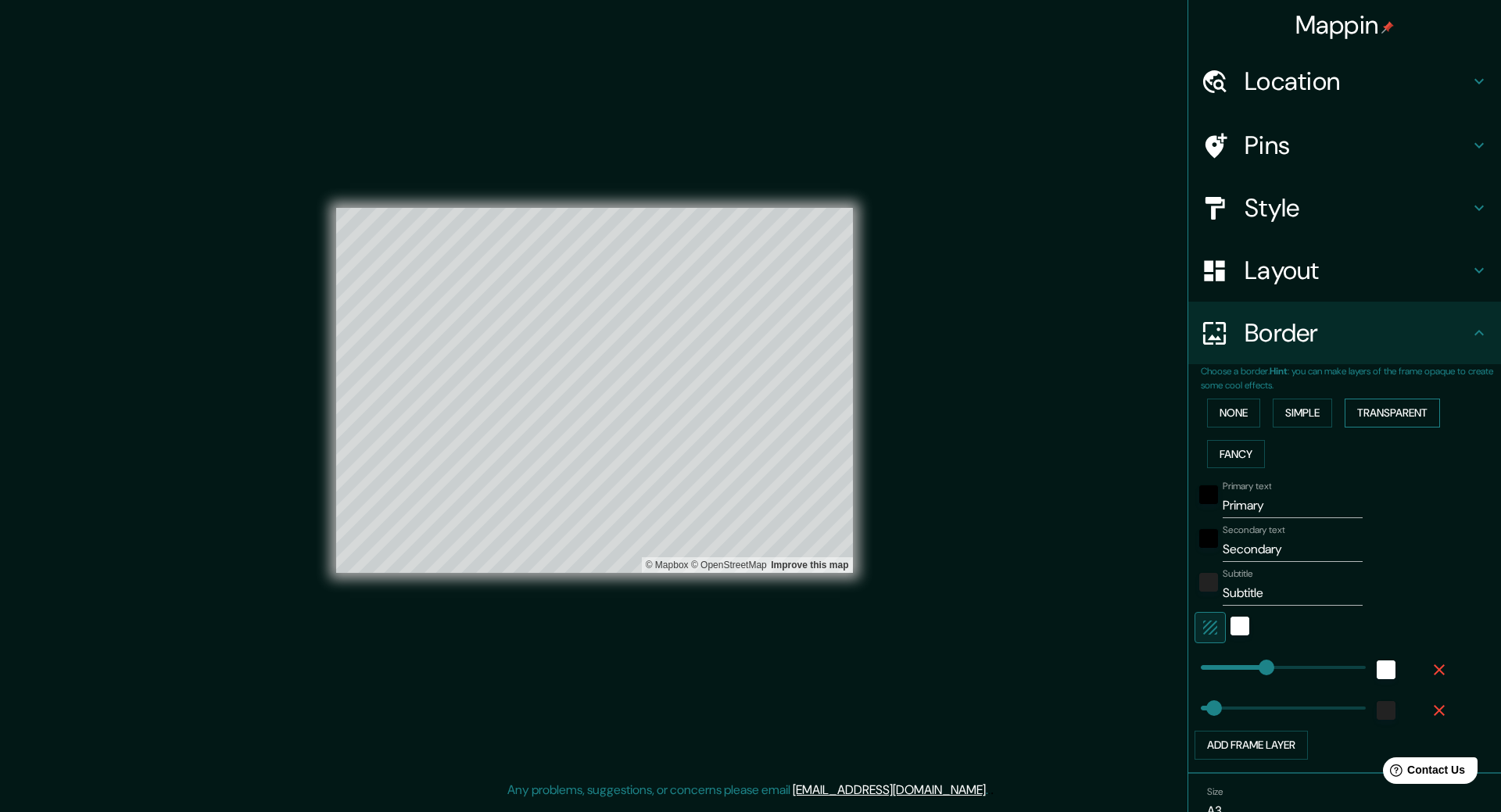
click at [1356, 413] on button "Transparent" at bounding box center [1392, 413] width 95 height 29
click at [1231, 450] on button "Fancy" at bounding box center [1235, 455] width 58 height 29
click at [1227, 411] on button "None" at bounding box center [1234, 413] width 53 height 29
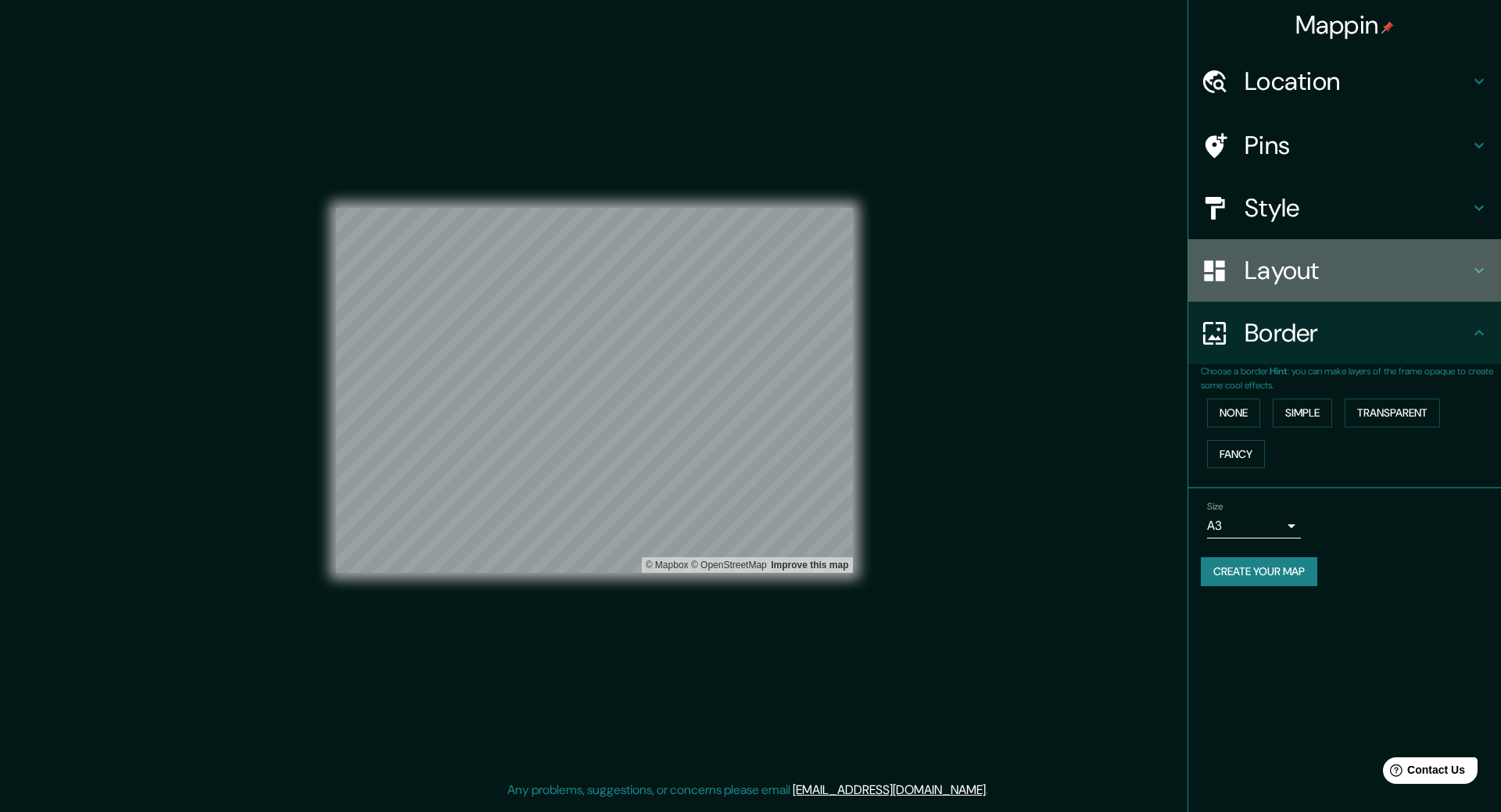
click at [1325, 283] on h4 "Layout" at bounding box center [1357, 270] width 226 height 31
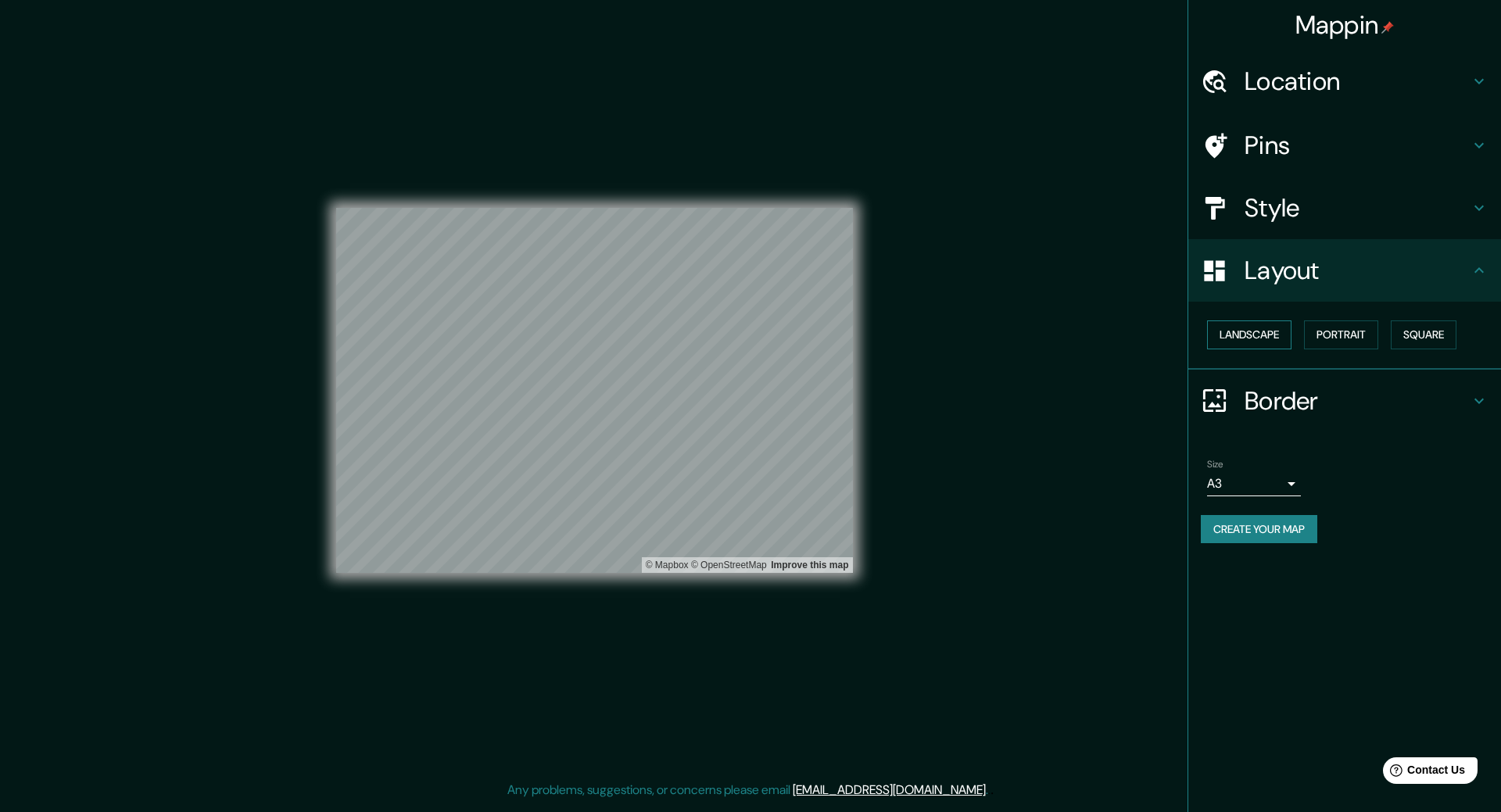
click at [1259, 340] on button "Landscape" at bounding box center [1249, 335] width 85 height 29
click at [1339, 330] on button "Portrait" at bounding box center [1341, 335] width 74 height 29
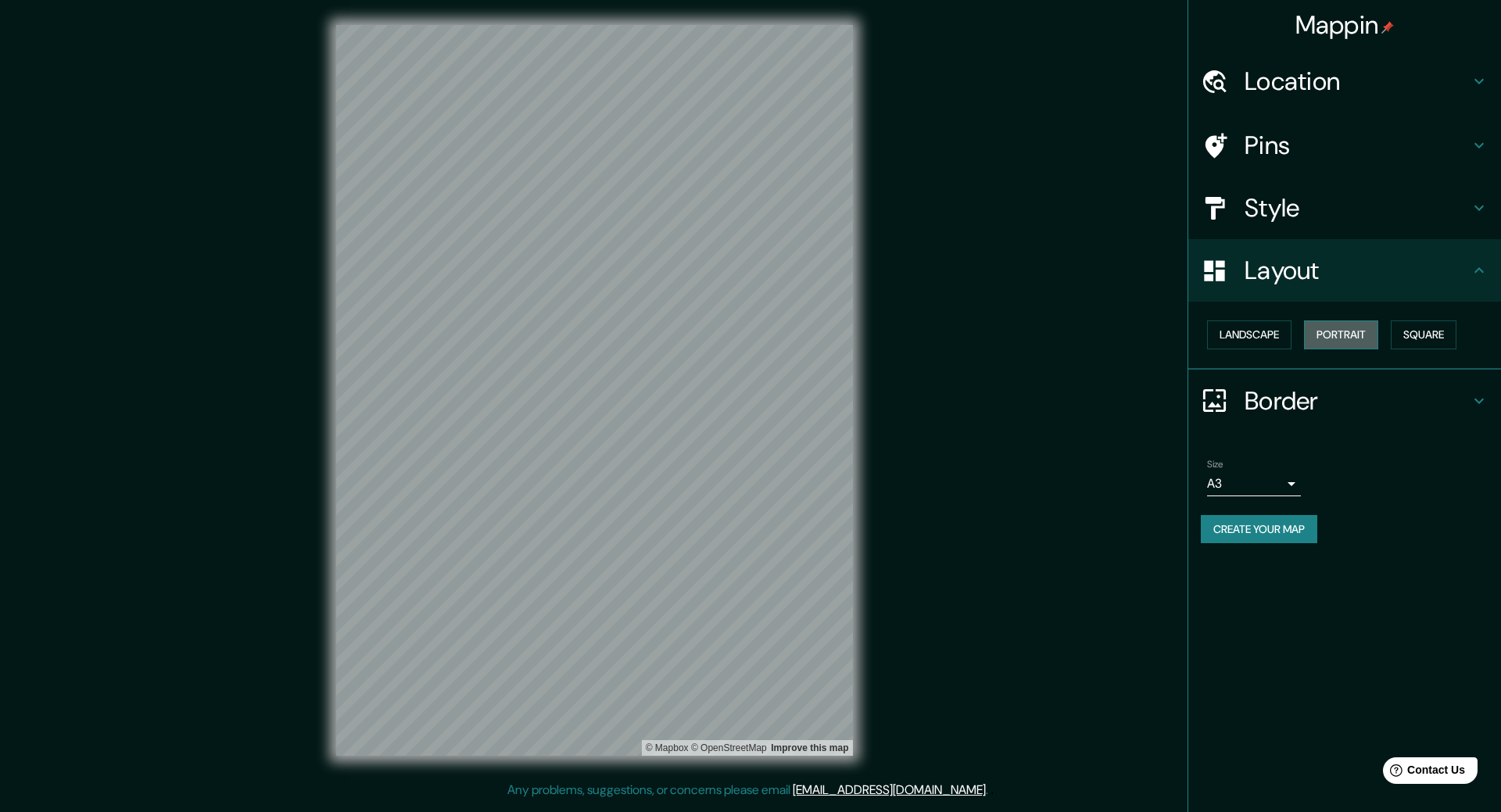
click at [1337, 341] on button "Portrait" at bounding box center [1341, 335] width 74 height 29
click at [1431, 333] on button "Square" at bounding box center [1424, 335] width 66 height 29
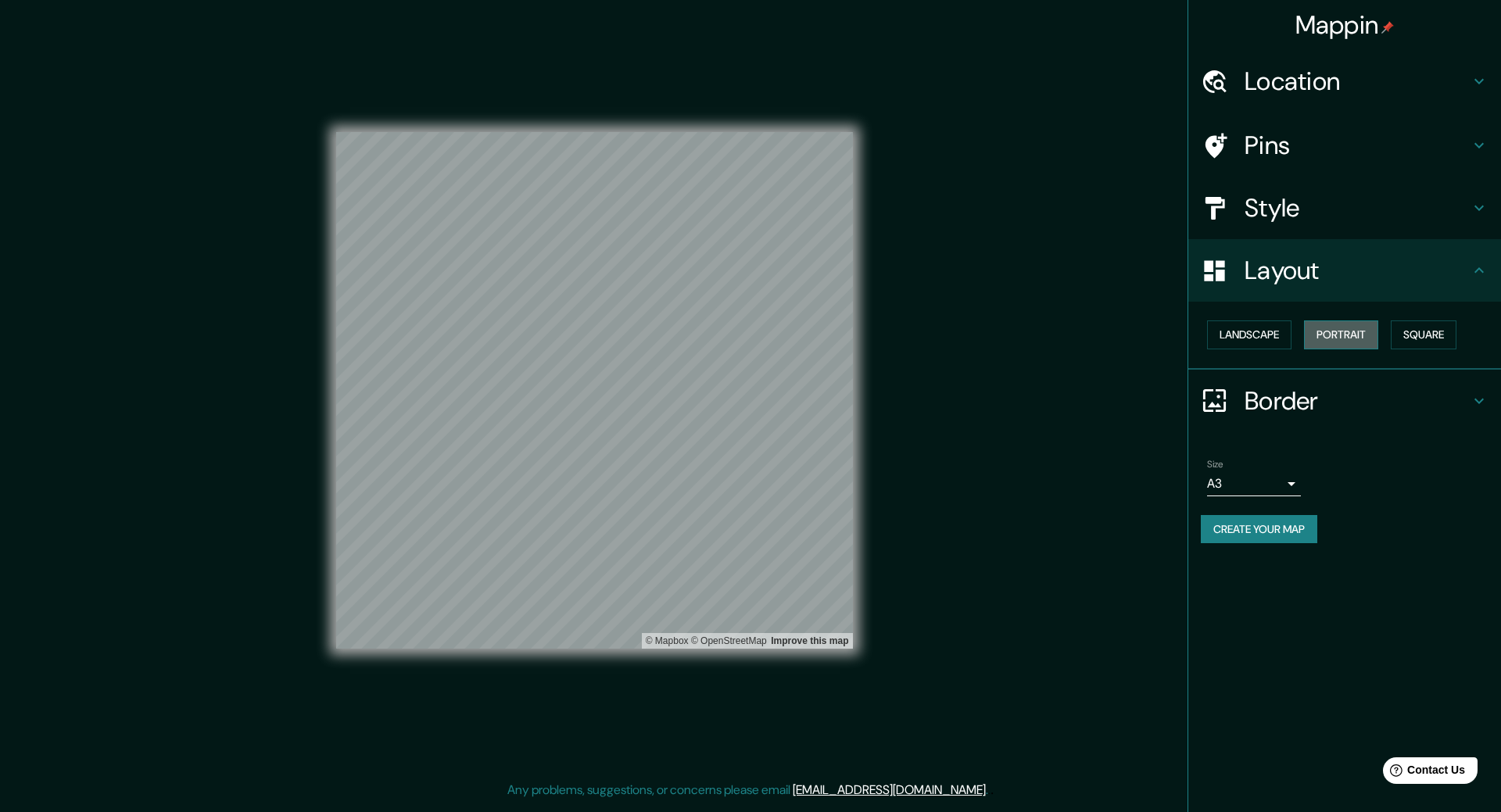
click at [1316, 333] on button "Portrait" at bounding box center [1341, 335] width 74 height 29
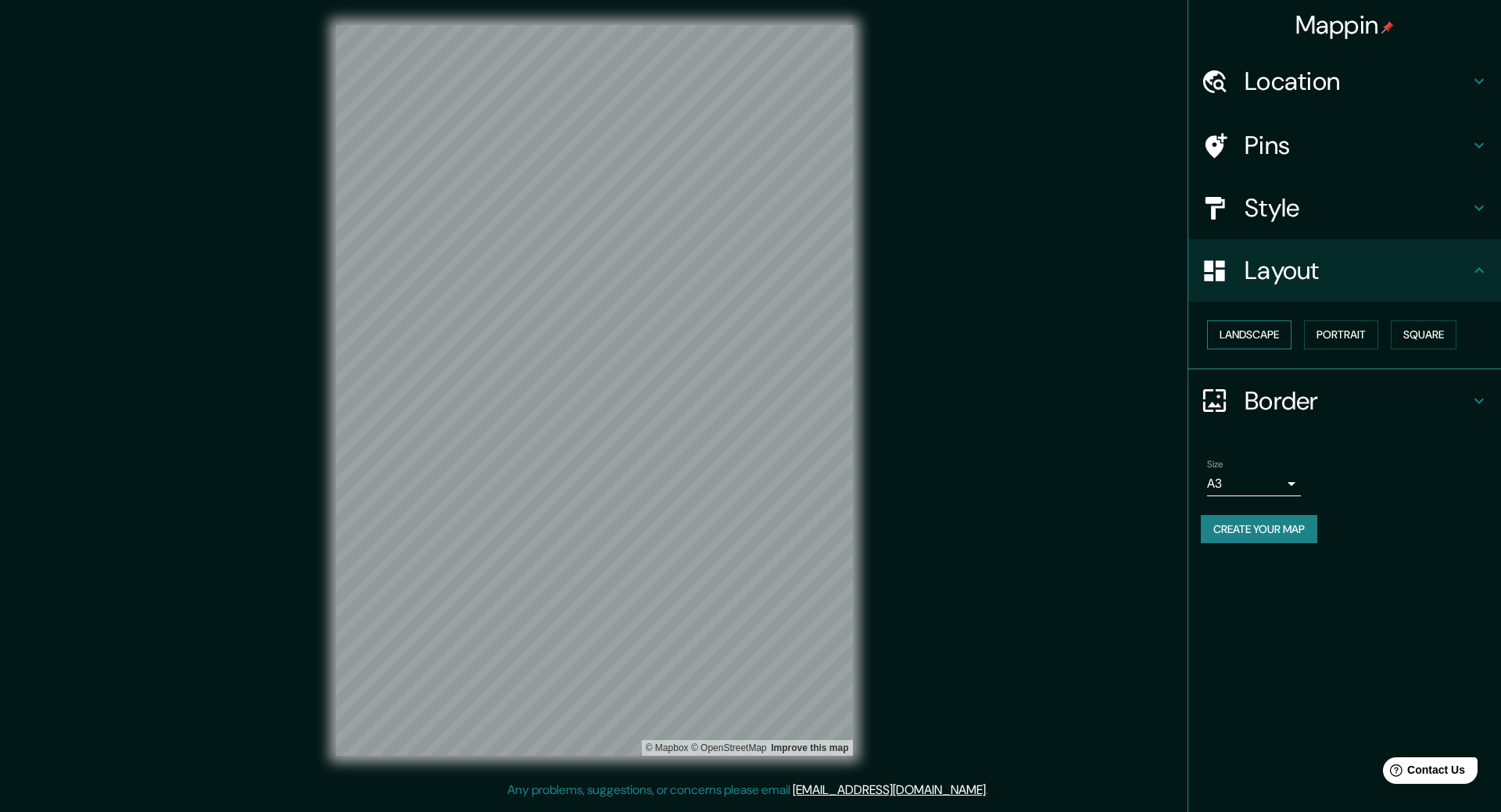
click at [1278, 336] on button "Landscape" at bounding box center [1249, 335] width 85 height 29
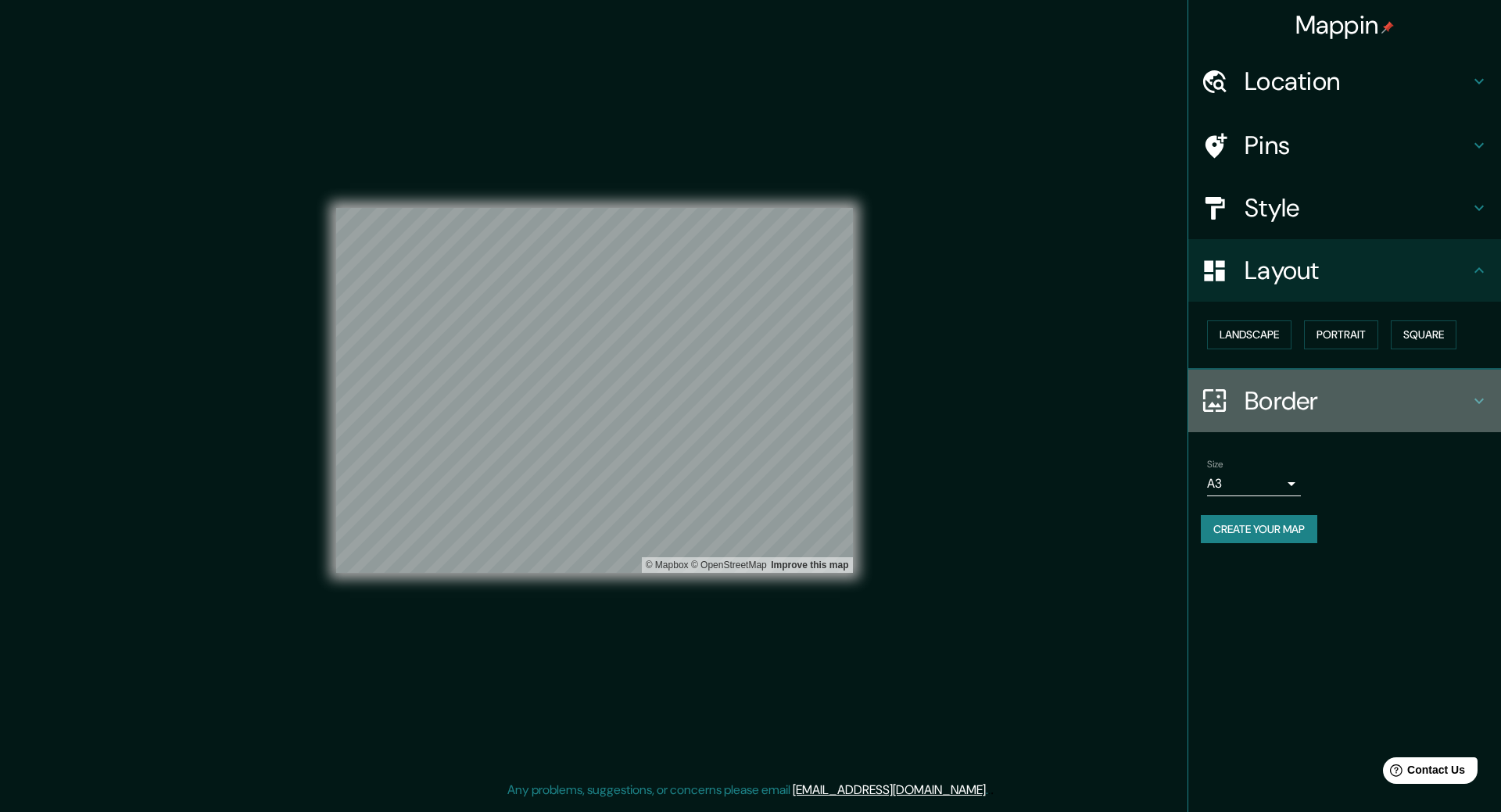
click at [1338, 404] on h4 "Border" at bounding box center [1357, 400] width 226 height 31
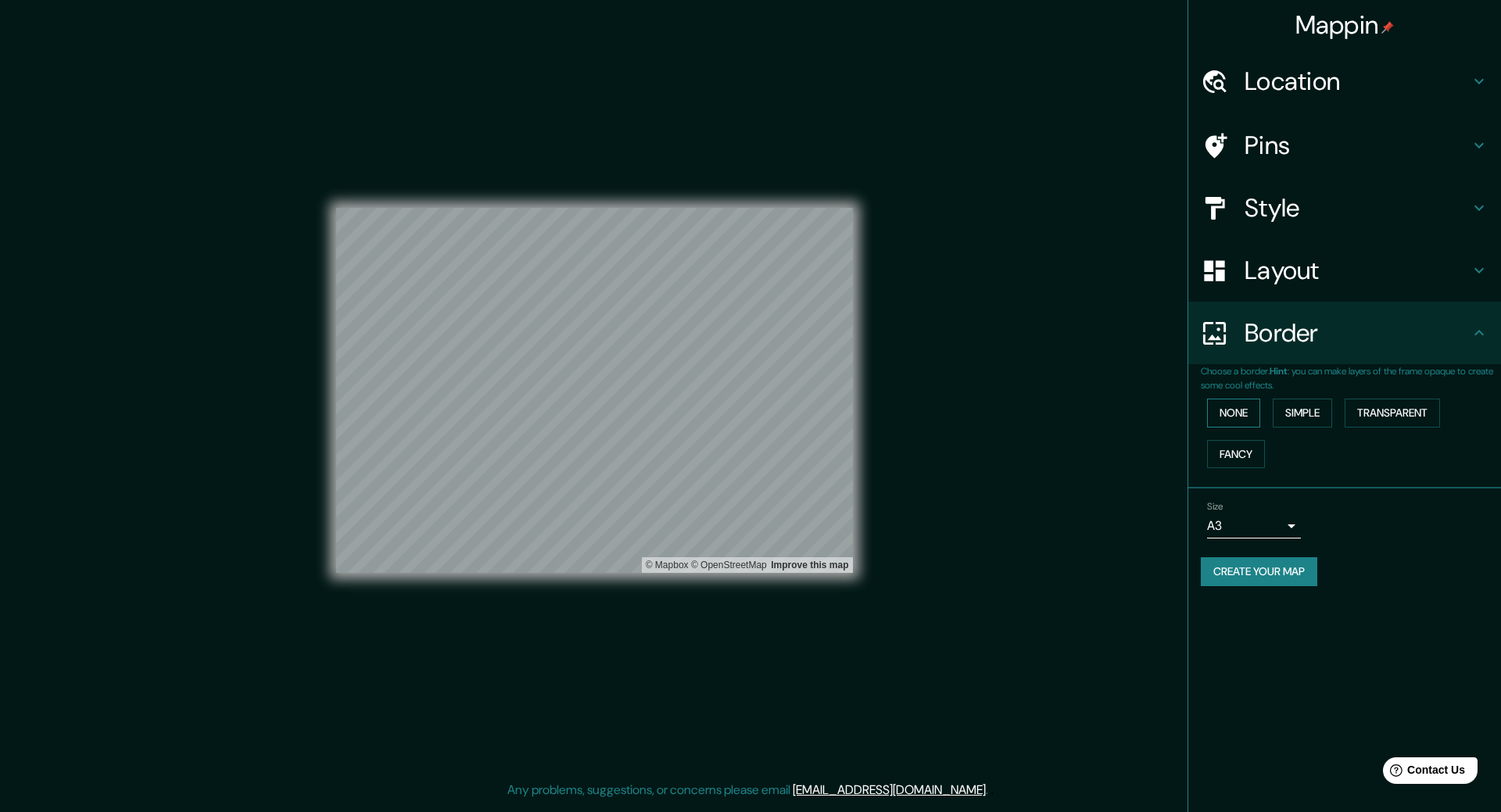
click at [1241, 411] on button "None" at bounding box center [1234, 413] width 53 height 29
drag, startPoint x: 1241, startPoint y: 411, endPoint x: 936, endPoint y: 392, distance: 305.6
click at [998, 349] on div "Mappin Location [GEOGRAPHIC_DATA], [GEOGRAPHIC_DATA] Pins Style Layout Border C…" at bounding box center [750, 403] width 1501 height 806
click at [836, 559] on div "© Mapbox © OpenStreetMap Improve this map" at bounding box center [748, 565] width 203 height 16
